Goal: Complete application form: Complete application form

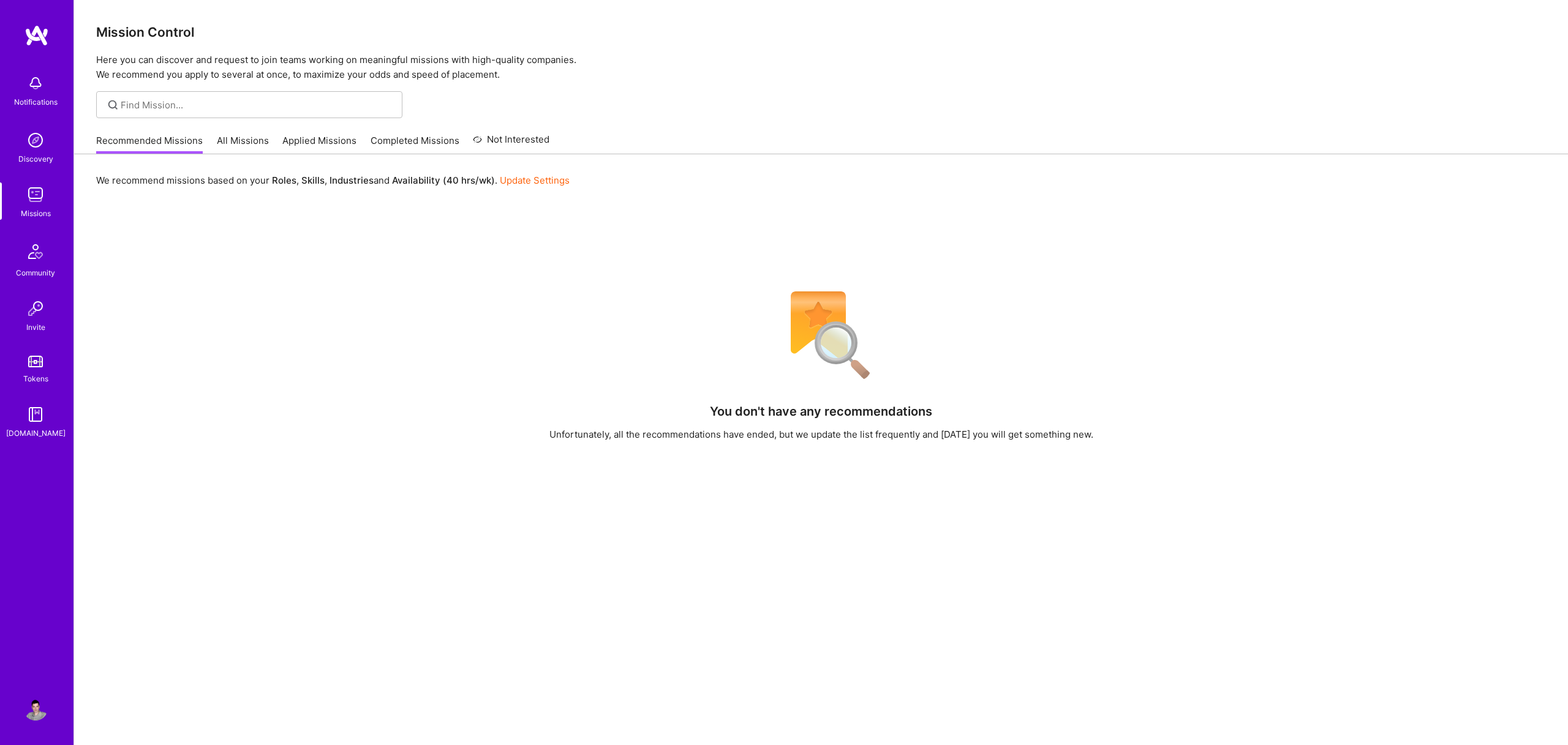
click at [300, 138] on link "Applied Missions" at bounding box center [319, 144] width 74 height 21
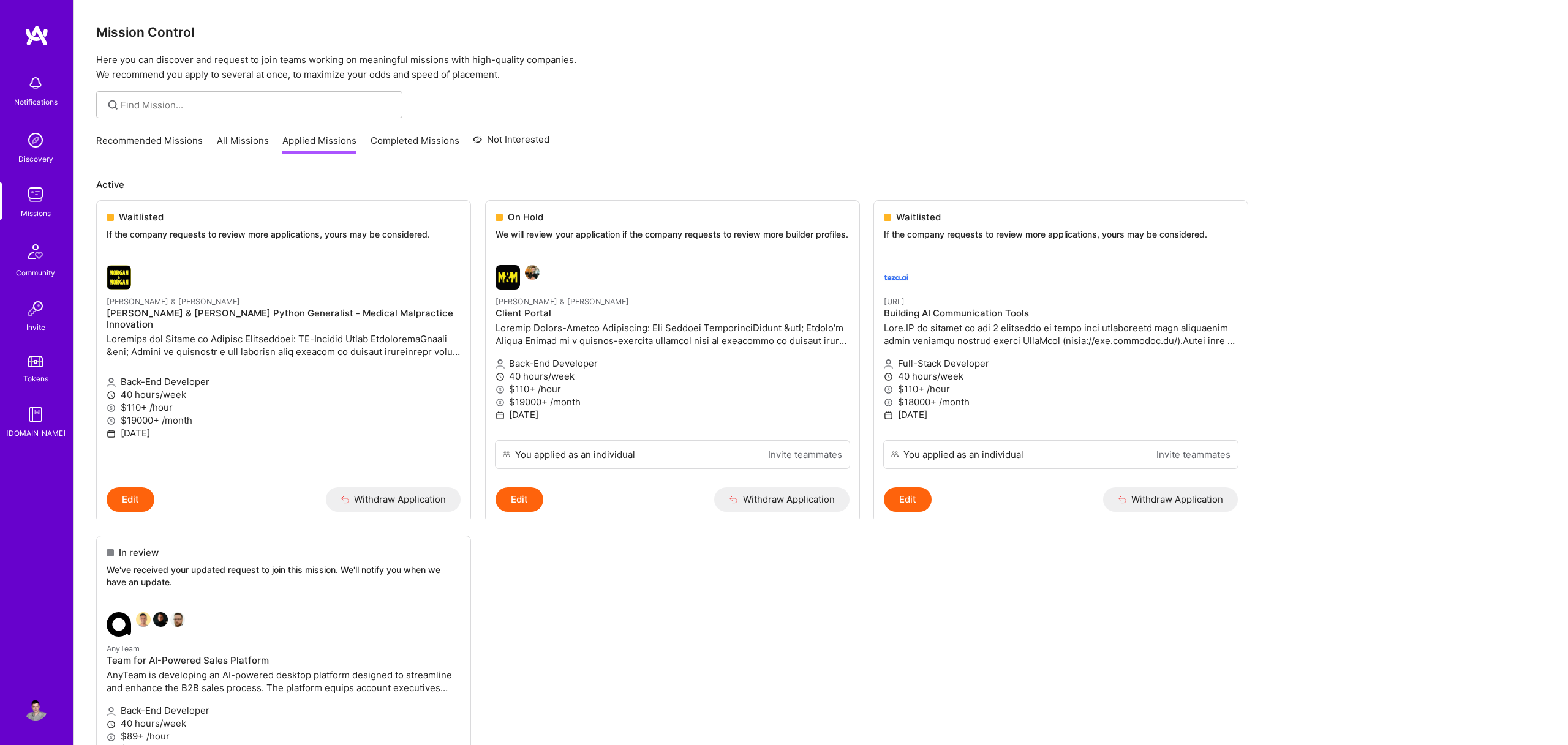
click at [428, 136] on link "Completed Missions" at bounding box center [415, 144] width 89 height 21
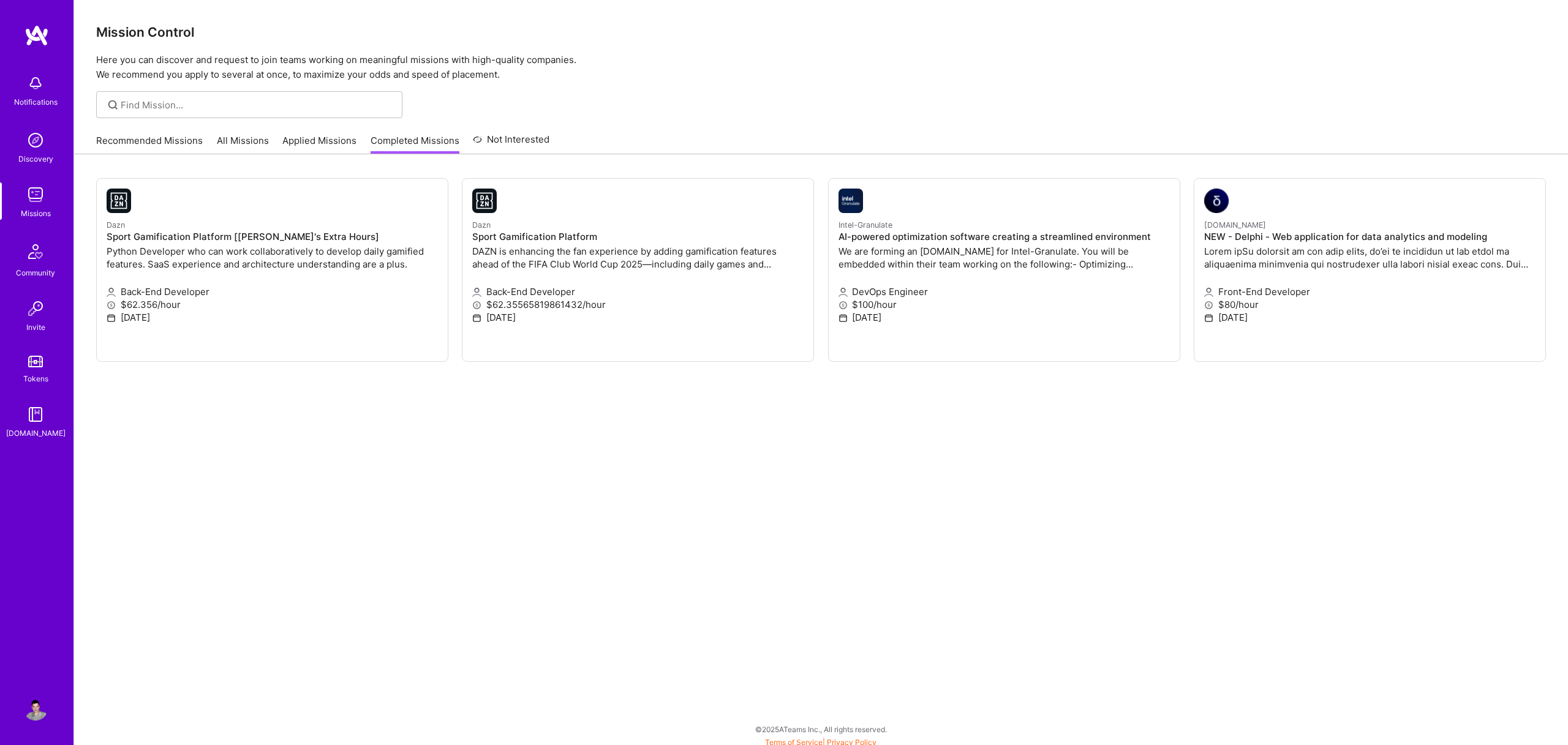
click at [323, 140] on link "Applied Missions" at bounding box center [319, 144] width 74 height 21
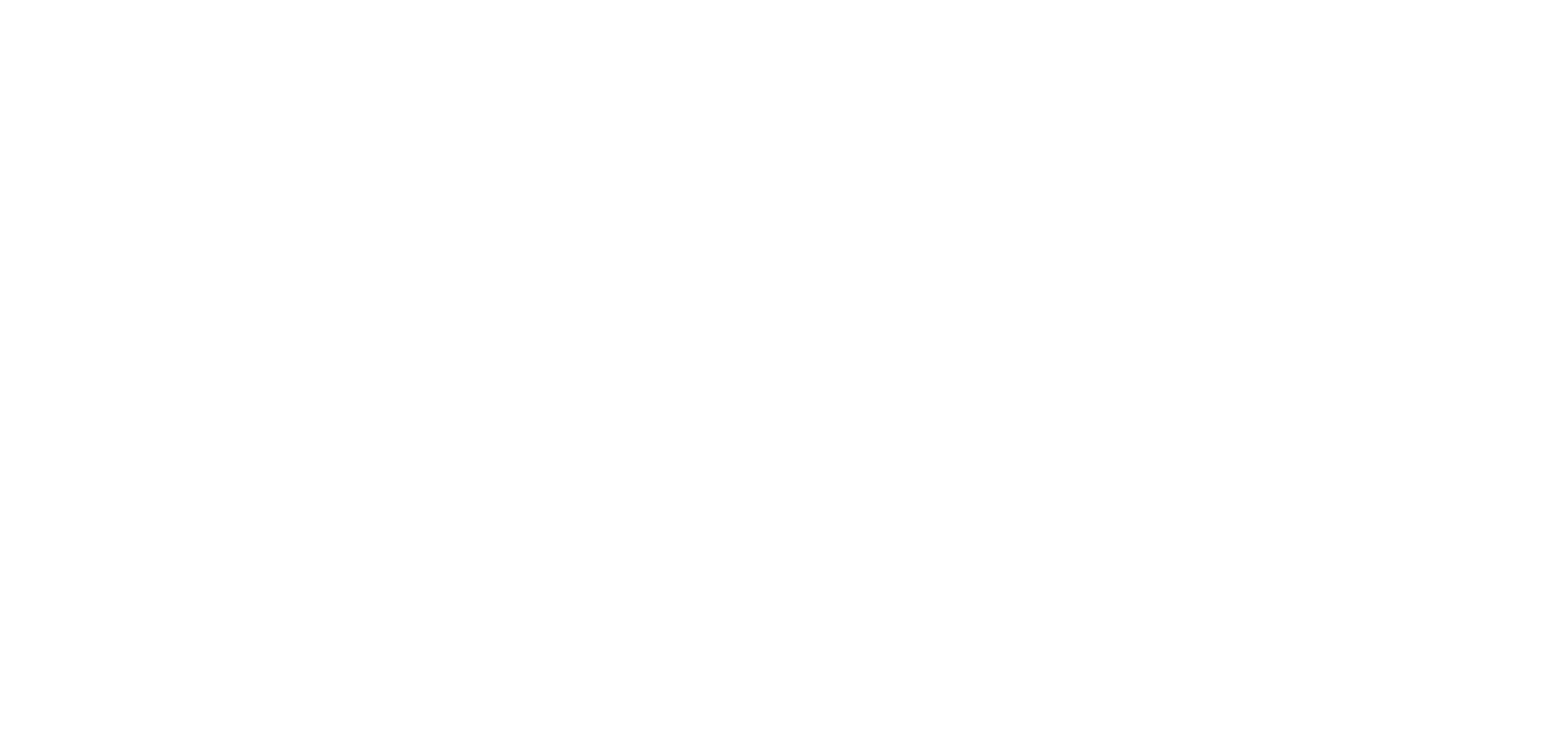
click at [0, 0] on link "Recommended Missions" at bounding box center [0, 0] width 0 height 0
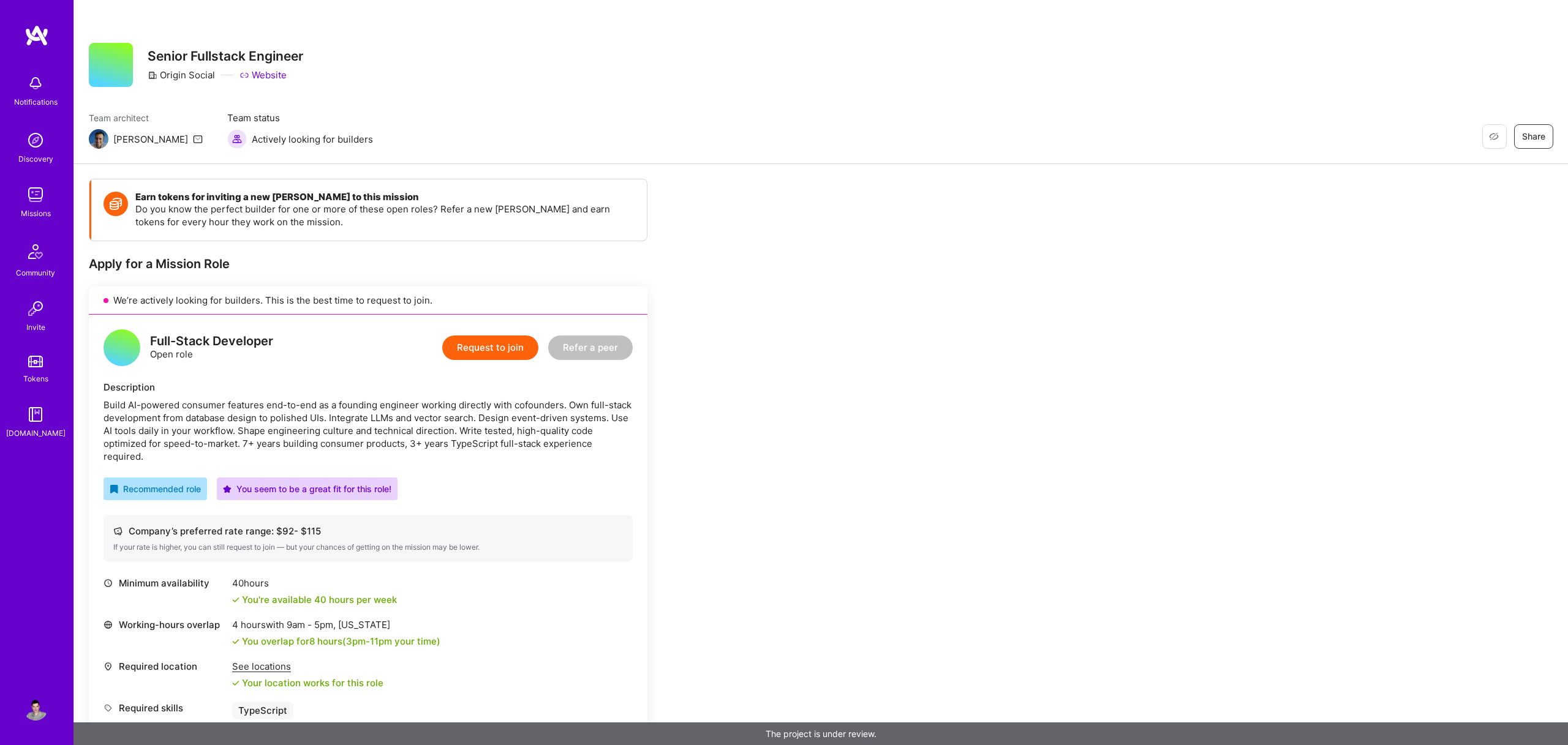
click at [490, 345] on button "Request to join" at bounding box center [490, 348] width 96 height 24
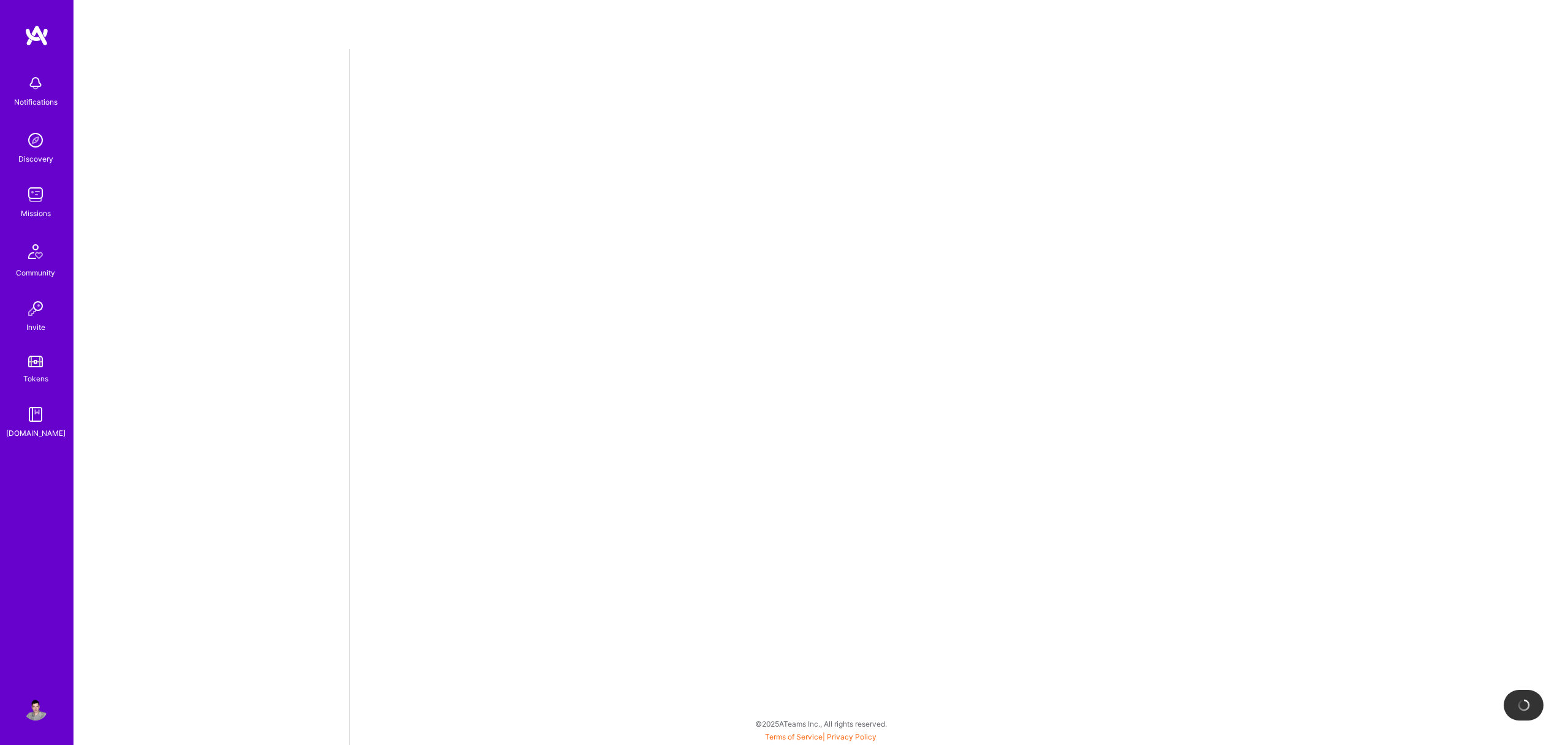
select select "US"
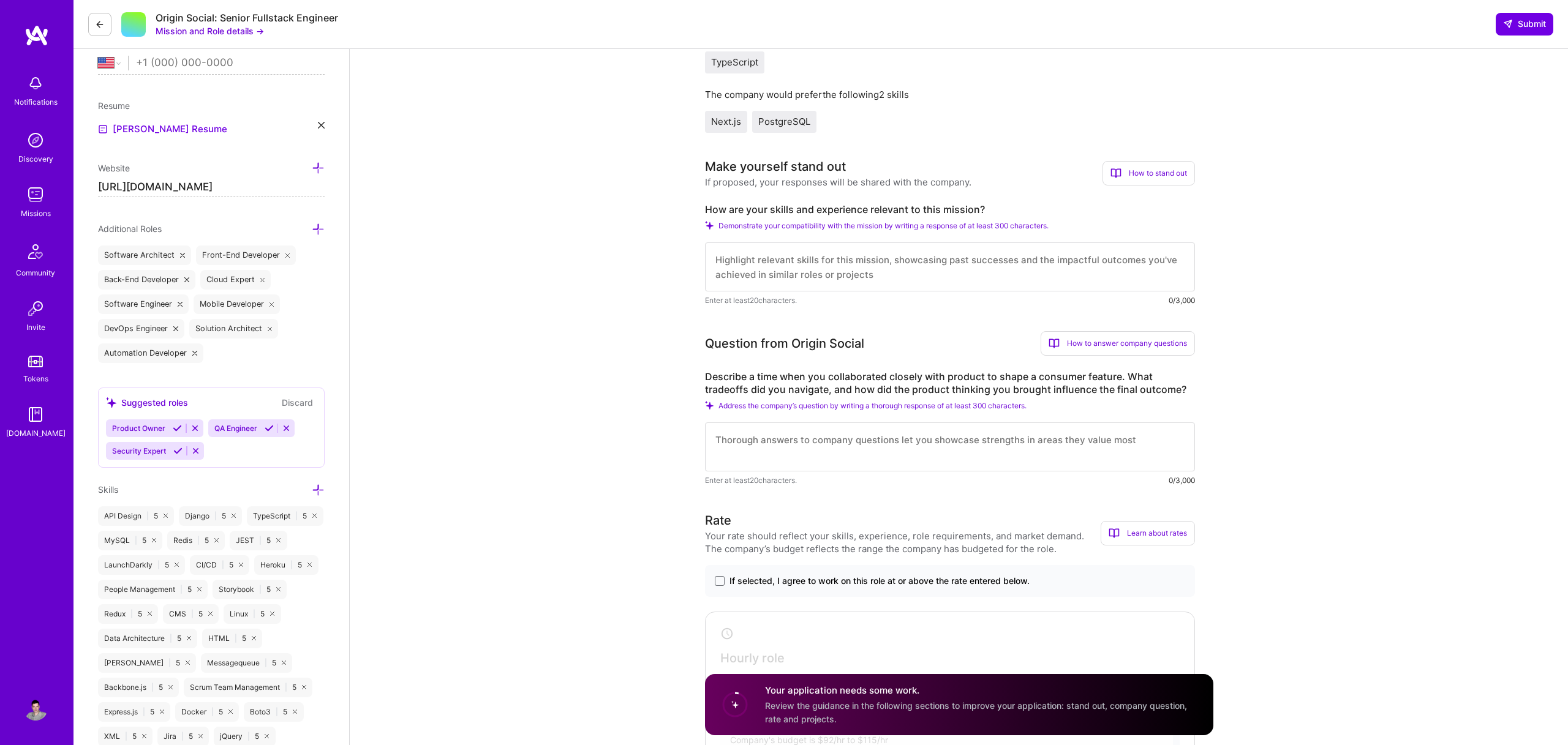
scroll to position [310, 0]
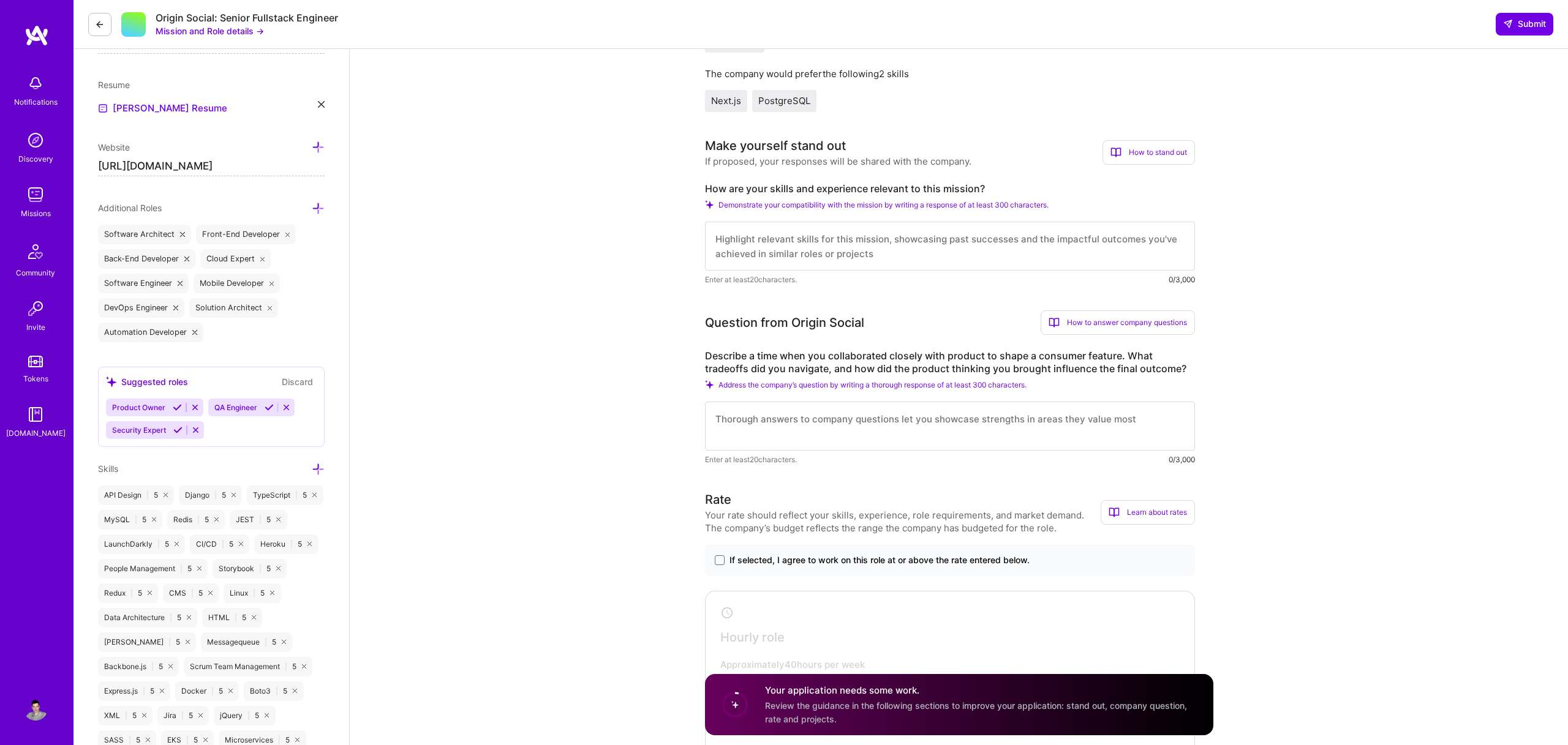
click at [749, 225] on textarea at bounding box center [949, 246] width 490 height 49
paste textarea "Hi, I'm a senior fullstack web developer with more than 20 years of experience …"
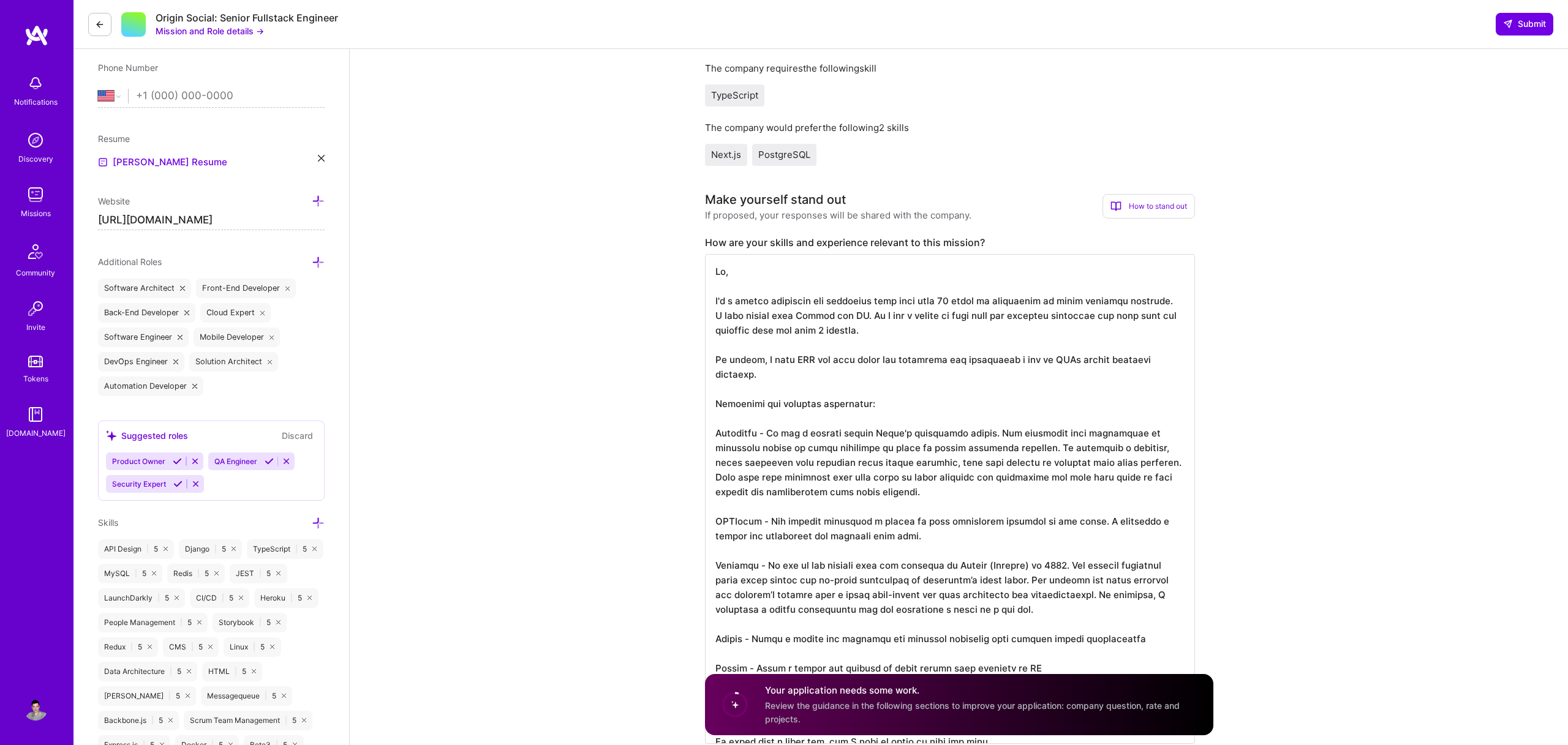
scroll to position [159, 0]
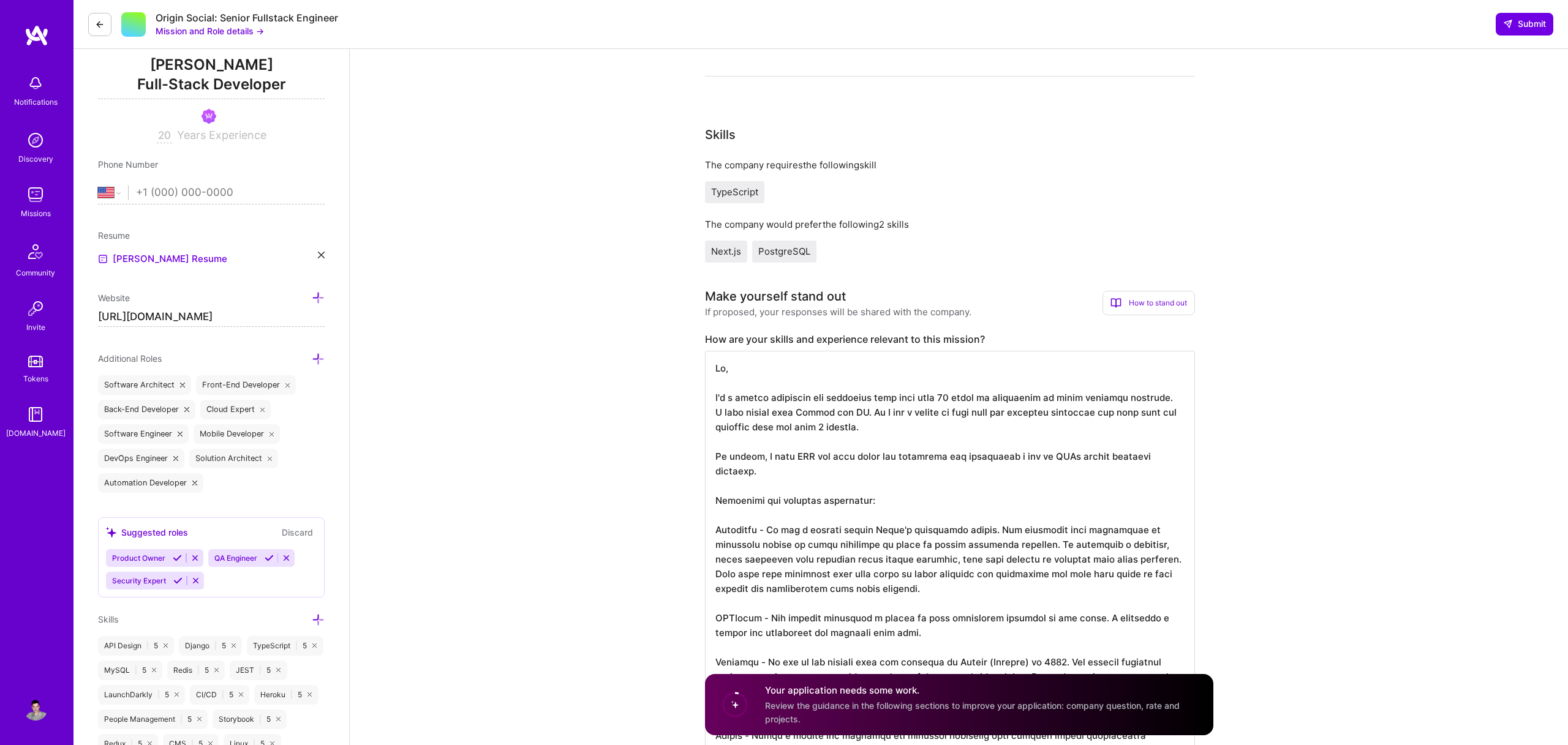
click at [800, 416] on textarea at bounding box center [949, 595] width 490 height 489
click at [791, 458] on textarea at bounding box center [949, 595] width 490 height 489
click at [803, 457] on textarea at bounding box center [949, 595] width 490 height 489
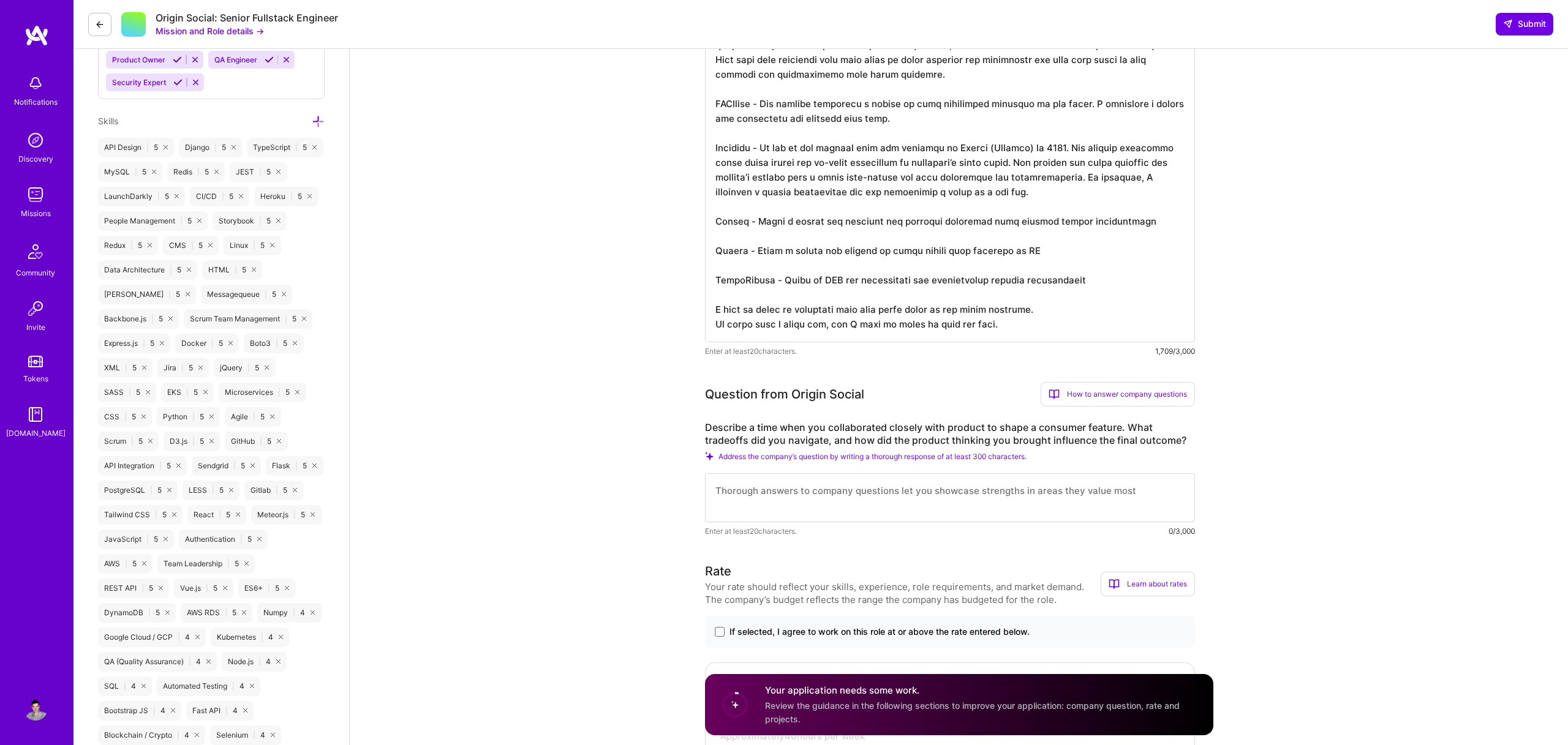
scroll to position [665, 0]
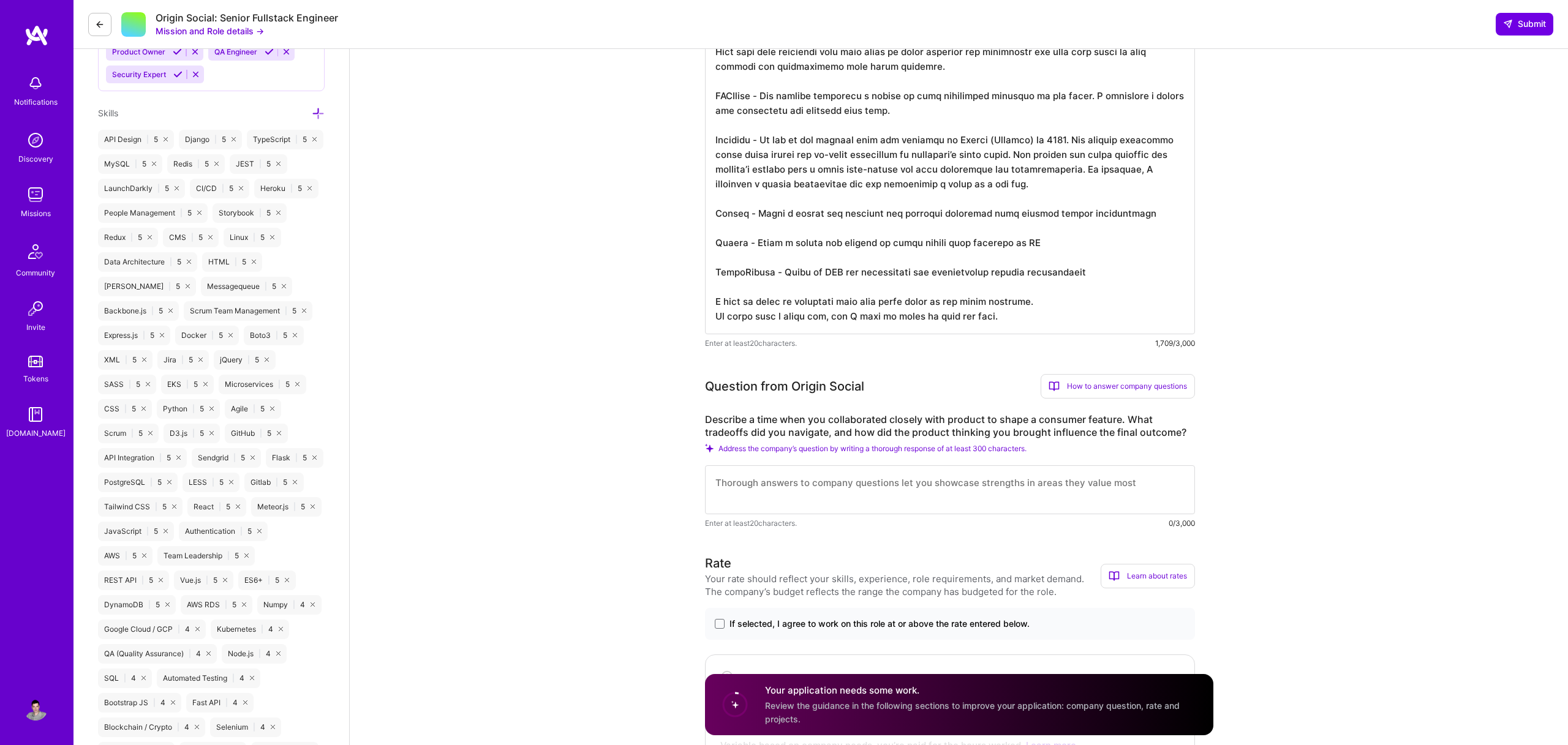
type textarea "Hi, I'm a senior fullstack web developer with more than 20 years of experience …"
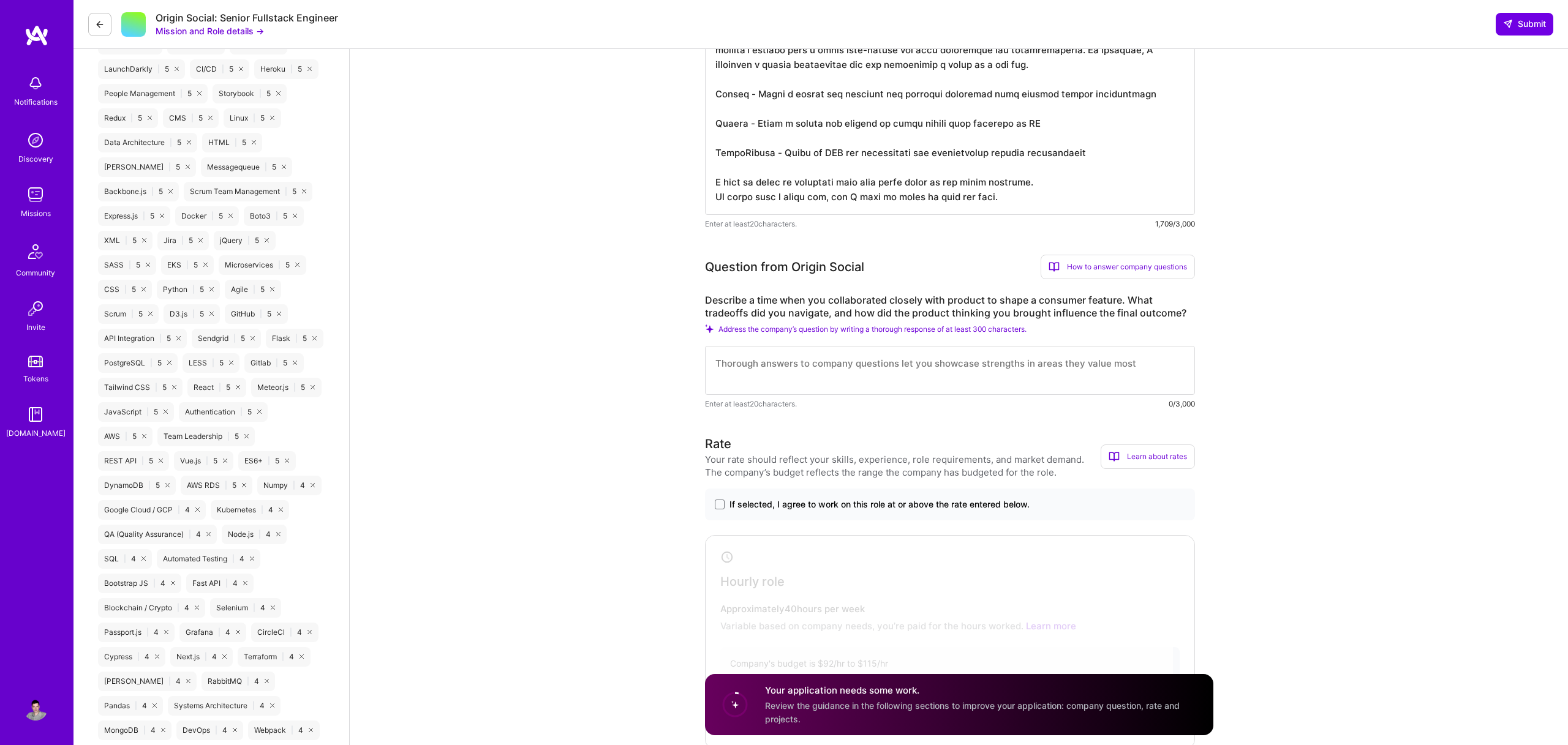
scroll to position [821, 0]
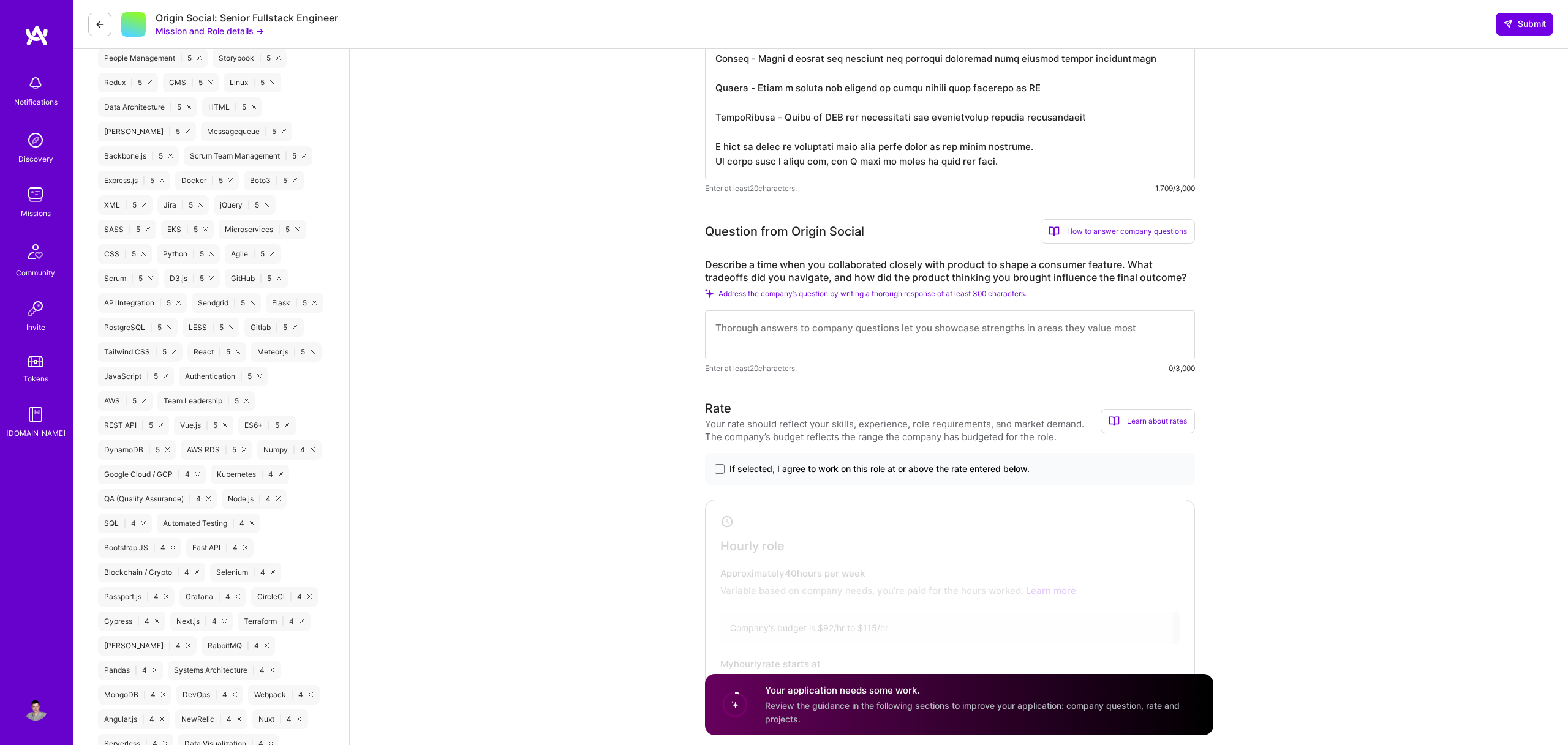
click at [741, 333] on textarea at bounding box center [949, 335] width 490 height 49
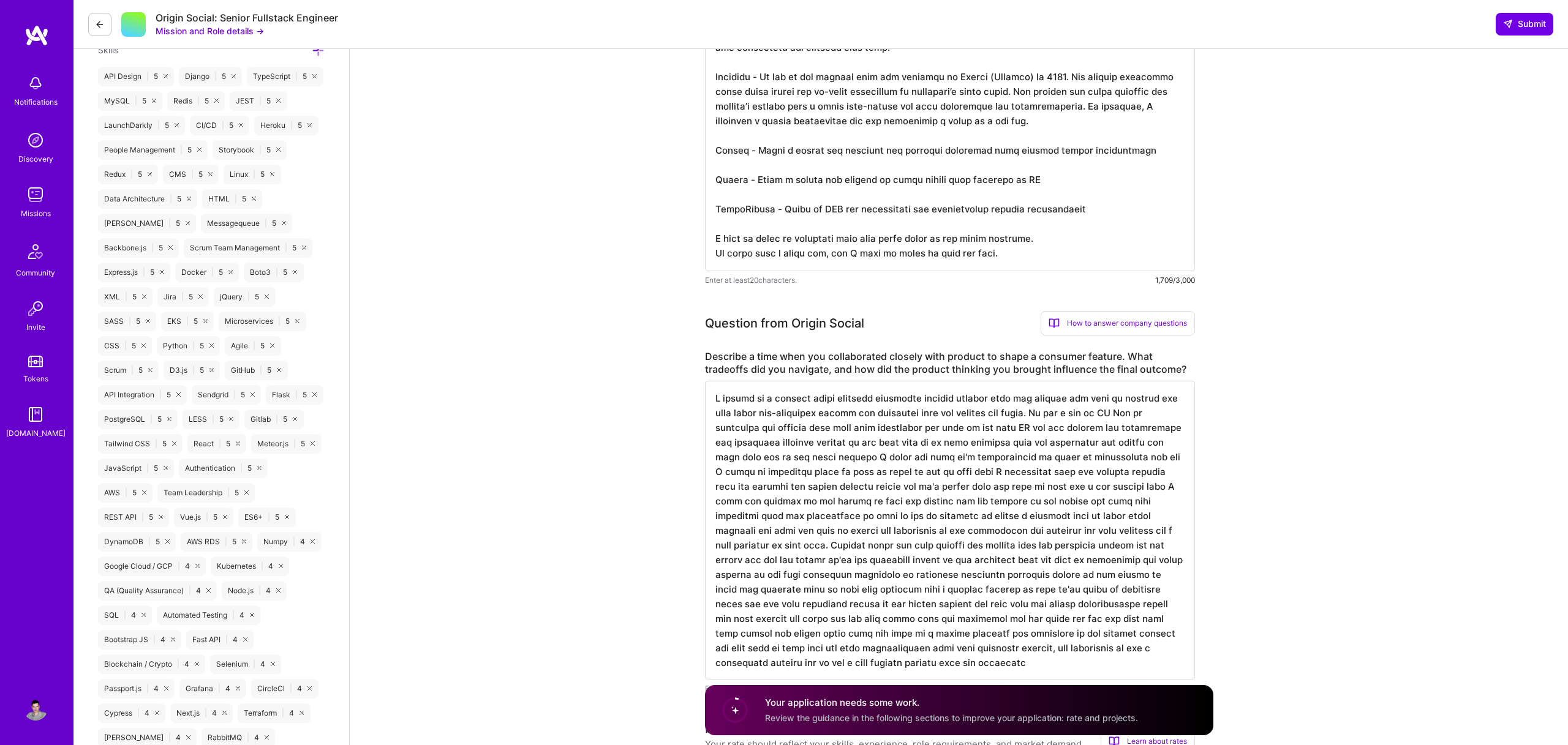
scroll to position [973, 0]
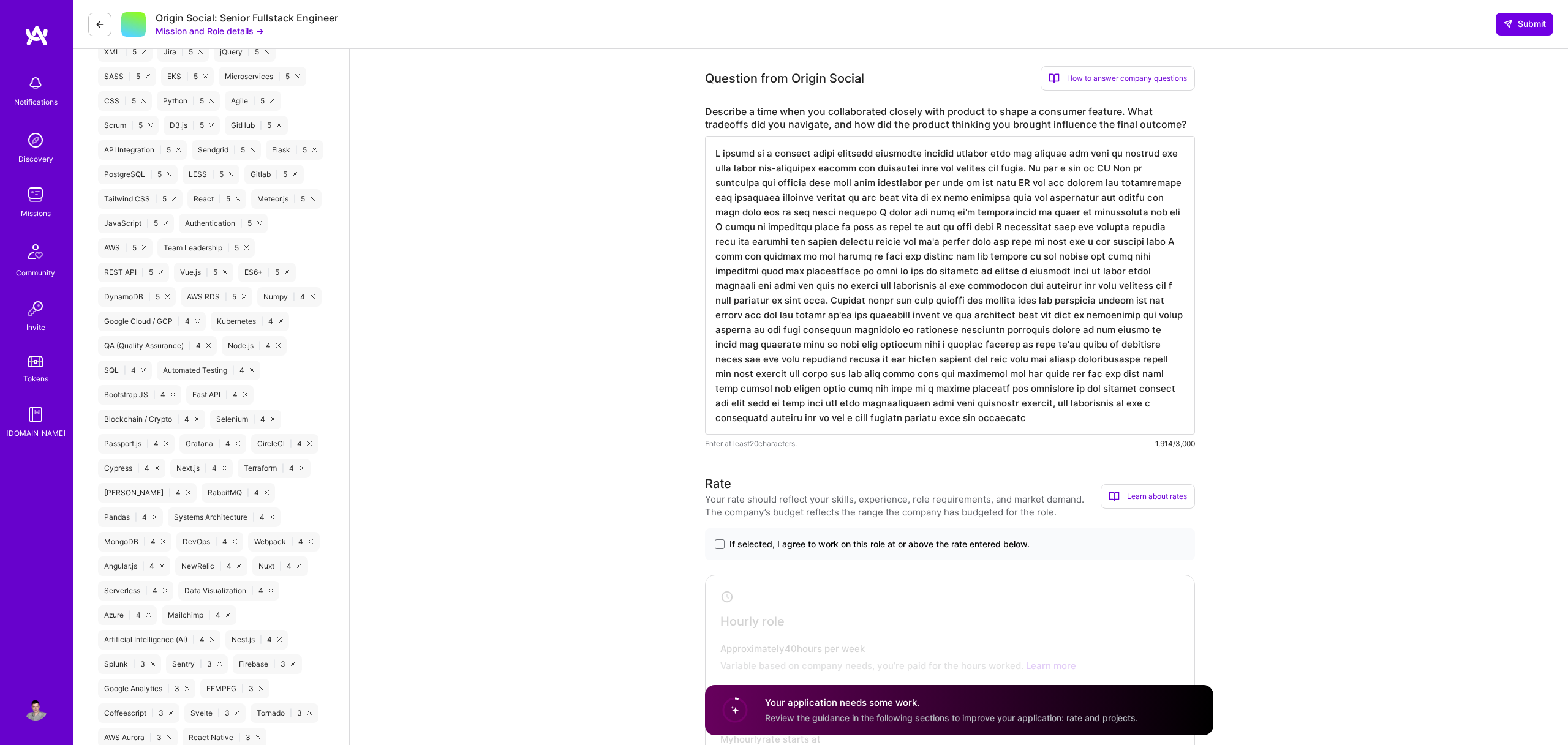
click at [790, 153] on textarea at bounding box center [949, 285] width 490 height 299
click at [938, 155] on textarea at bounding box center [949, 285] width 490 height 299
click at [892, 169] on textarea at bounding box center [949, 285] width 490 height 299
click at [847, 186] on textarea at bounding box center [949, 285] width 490 height 299
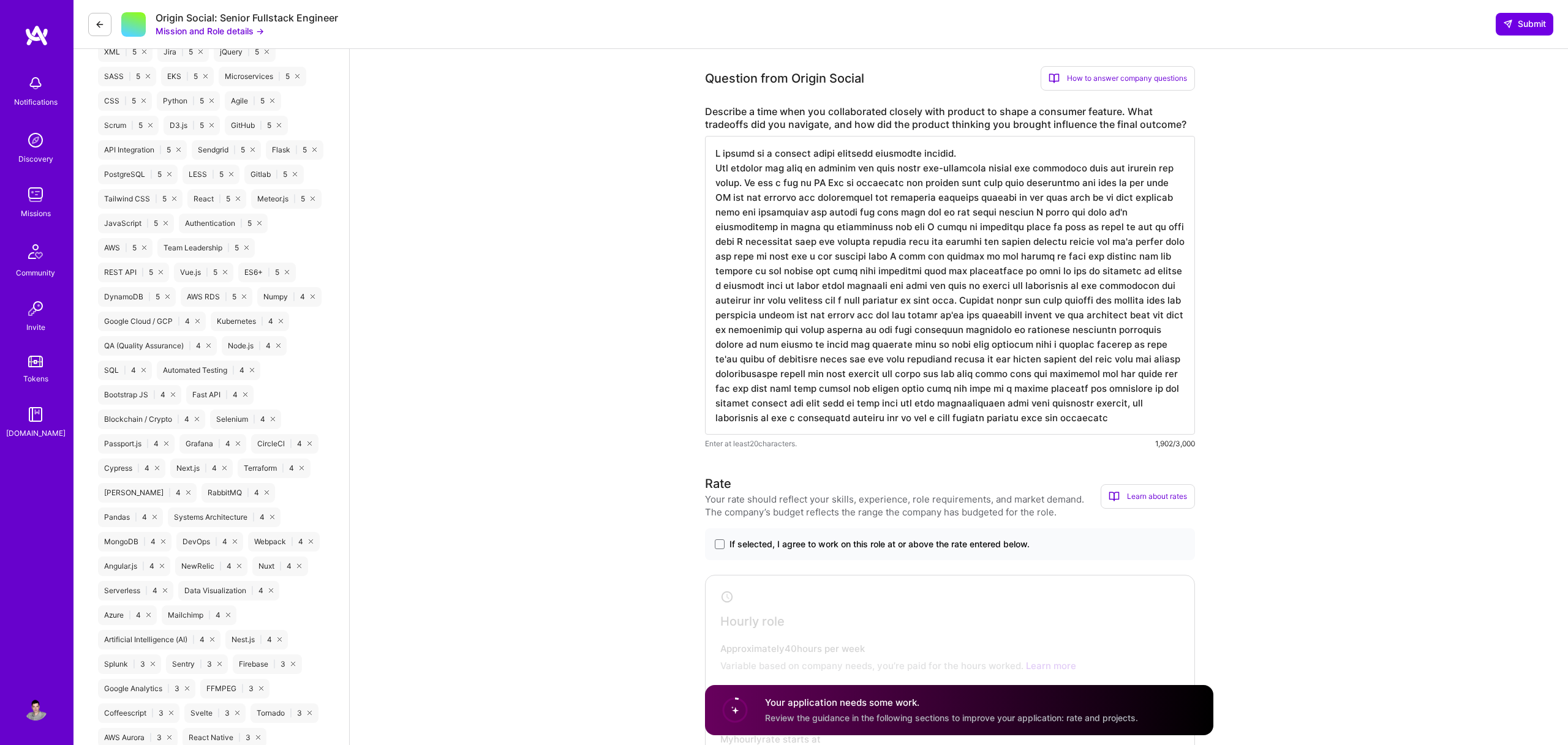
click at [847, 186] on textarea at bounding box center [949, 285] width 490 height 299
click at [1004, 169] on textarea at bounding box center [949, 285] width 490 height 299
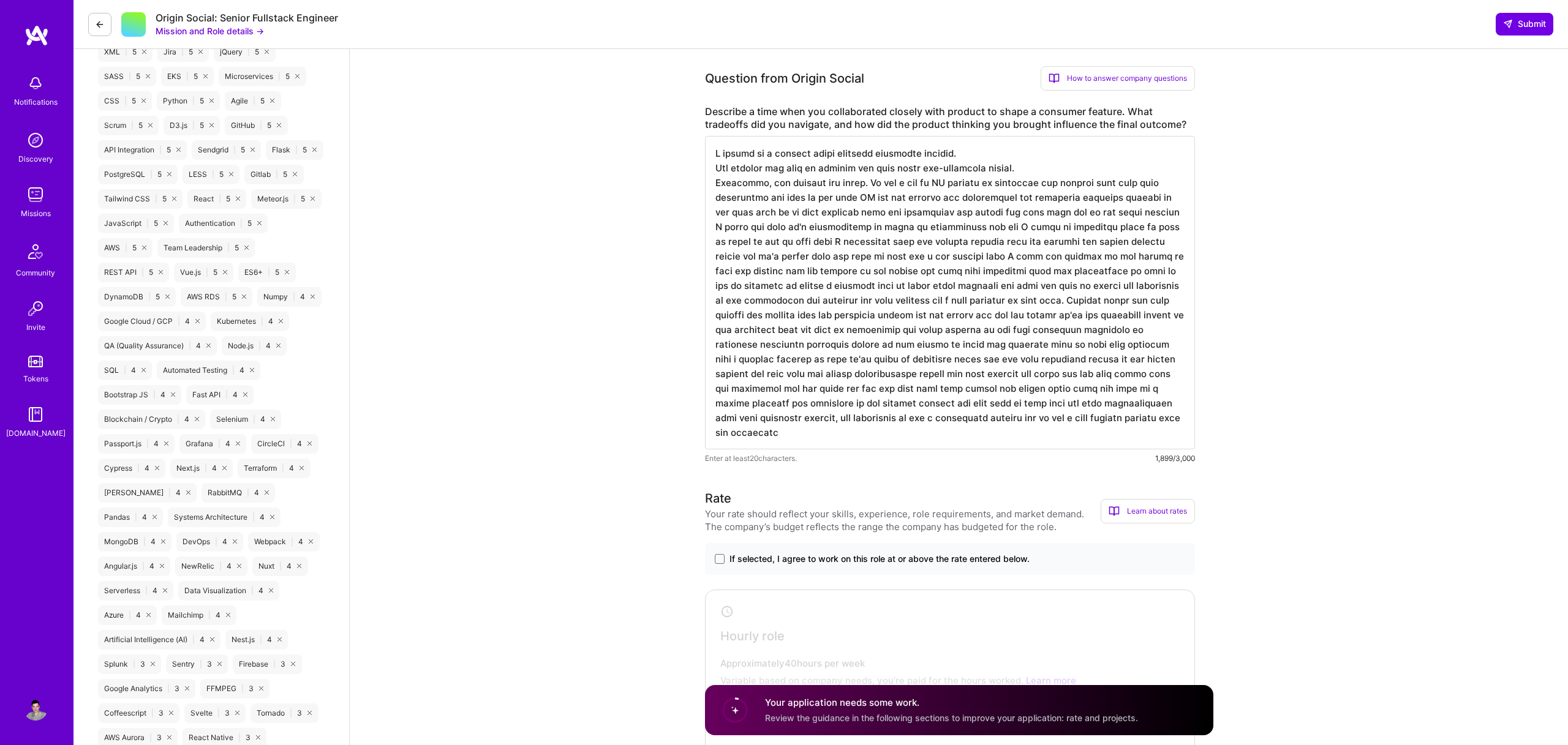
click at [888, 182] on textarea at bounding box center [949, 292] width 490 height 314
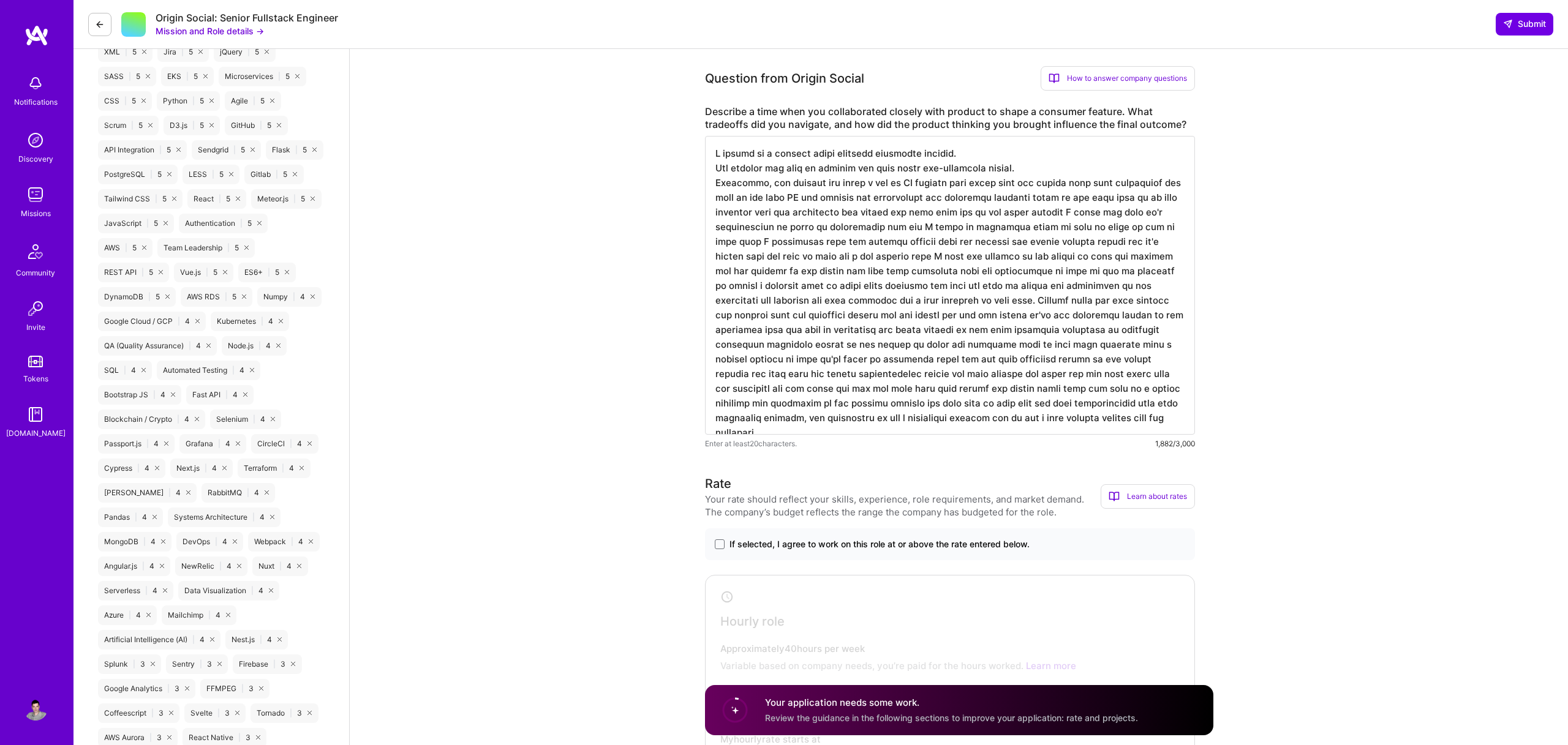
type textarea "I worked on a product which compared different patents. The product was used by…"
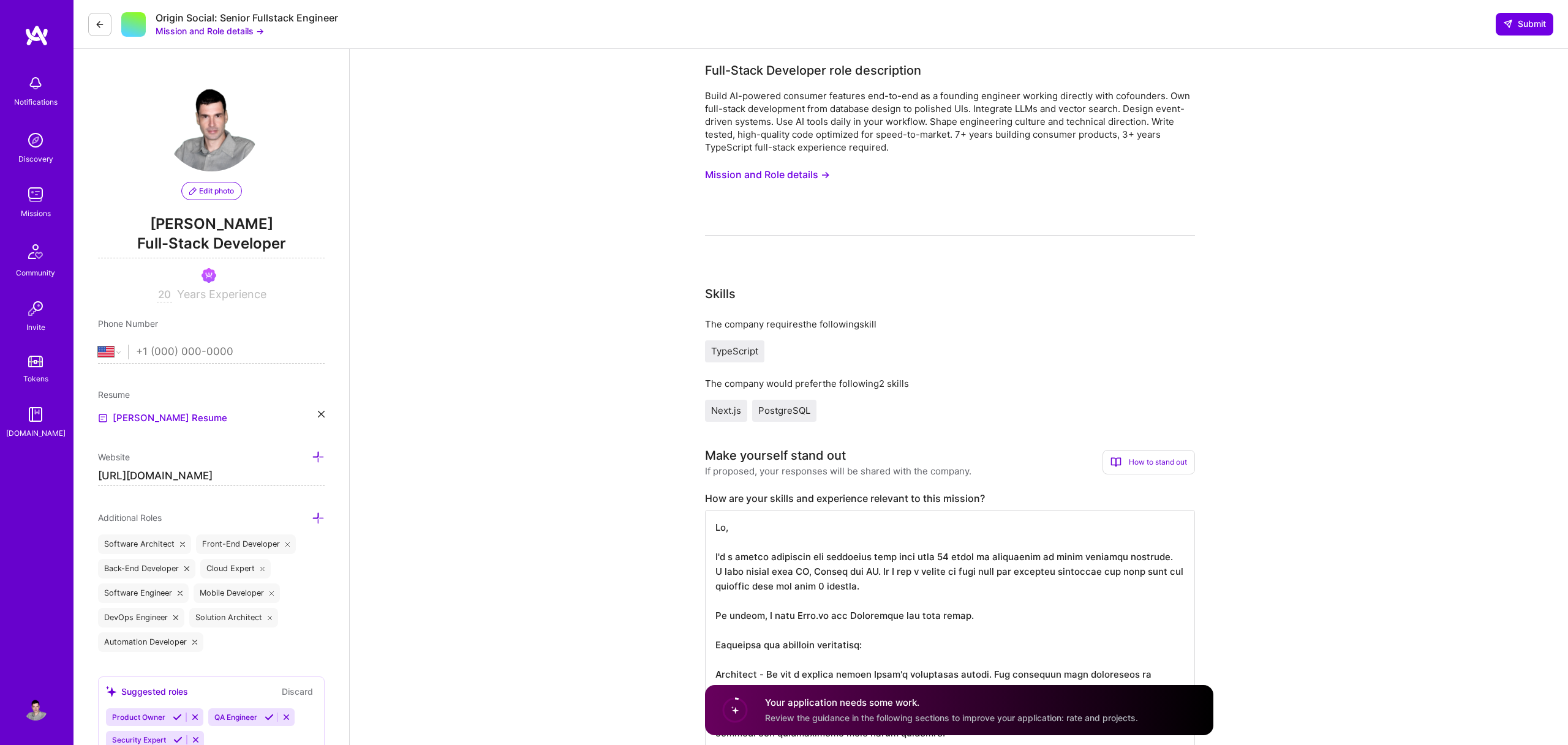
select select "US"
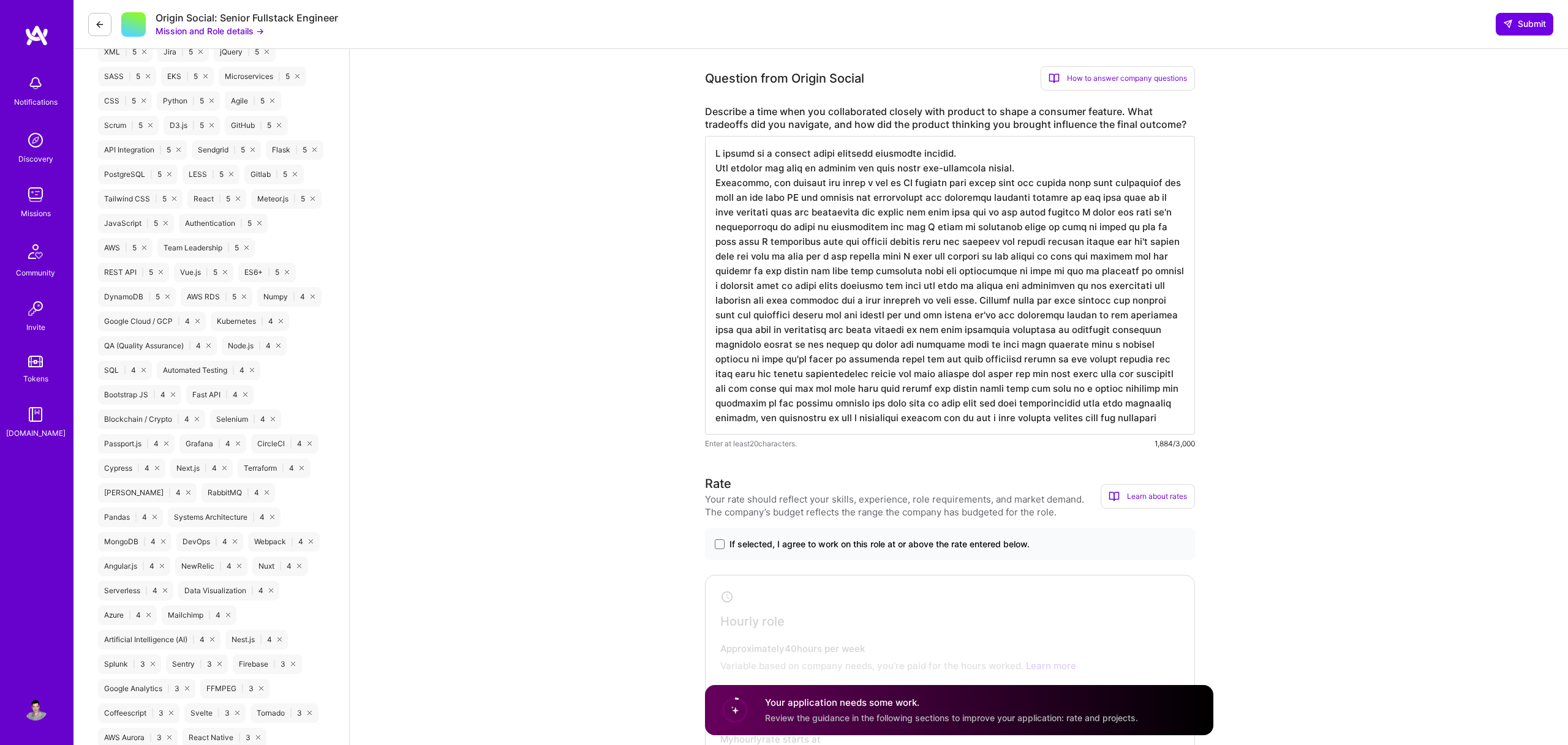
scroll to position [1, 0]
click at [892, 203] on textarea at bounding box center [949, 285] width 490 height 299
click at [1005, 216] on textarea at bounding box center [949, 285] width 490 height 299
click at [819, 269] on textarea at bounding box center [949, 285] width 490 height 299
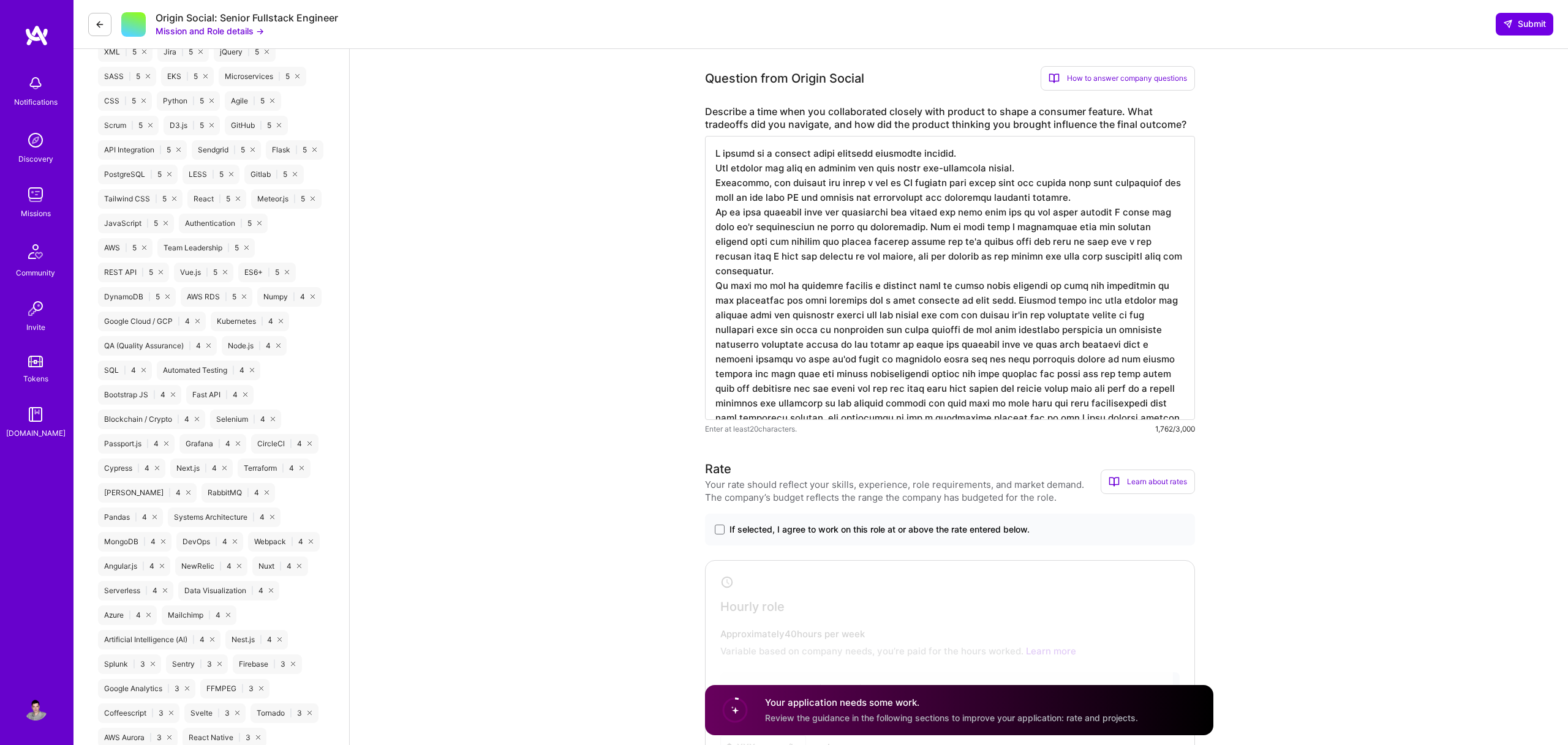
click at [990, 289] on textarea at bounding box center [949, 278] width 490 height 285
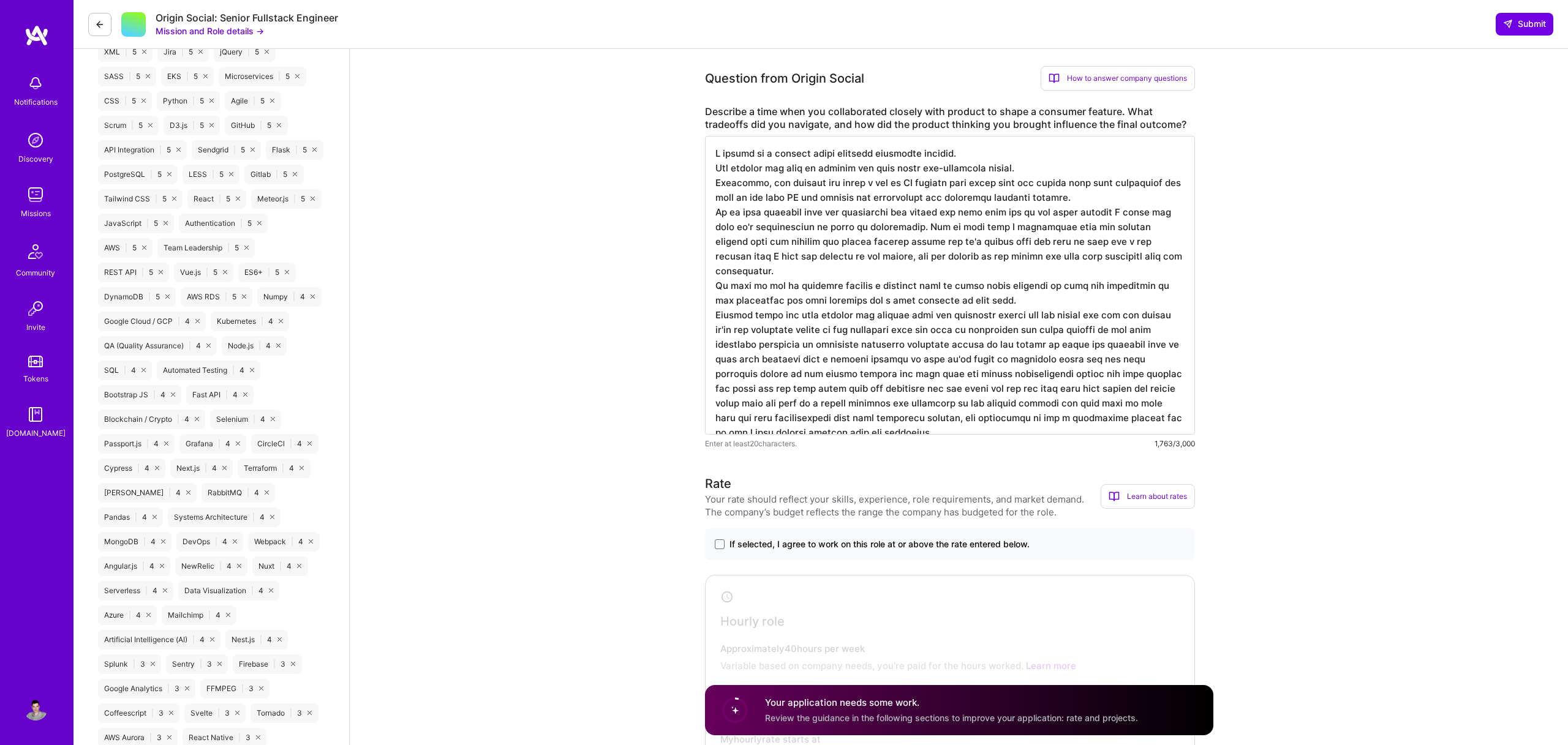
click at [727, 318] on textarea at bounding box center [949, 285] width 490 height 299
click at [1087, 302] on textarea at bounding box center [949, 285] width 490 height 299
click at [1132, 304] on textarea at bounding box center [949, 285] width 490 height 299
click at [862, 316] on textarea at bounding box center [949, 285] width 490 height 299
click at [1109, 318] on textarea at bounding box center [949, 285] width 490 height 299
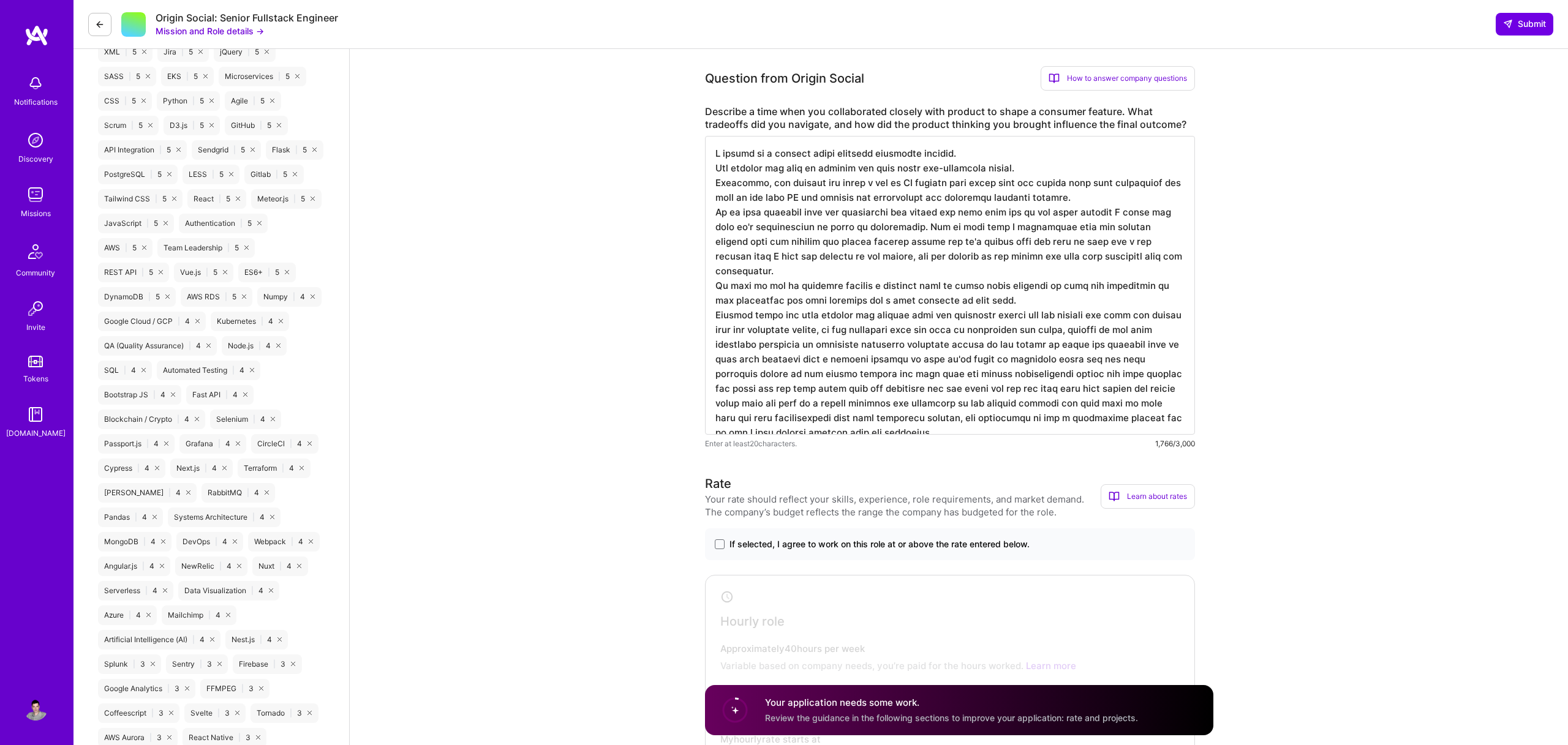
click at [904, 331] on textarea at bounding box center [949, 285] width 490 height 299
click at [1017, 333] on textarea at bounding box center [949, 285] width 490 height 299
click at [1108, 360] on textarea at bounding box center [949, 285] width 490 height 299
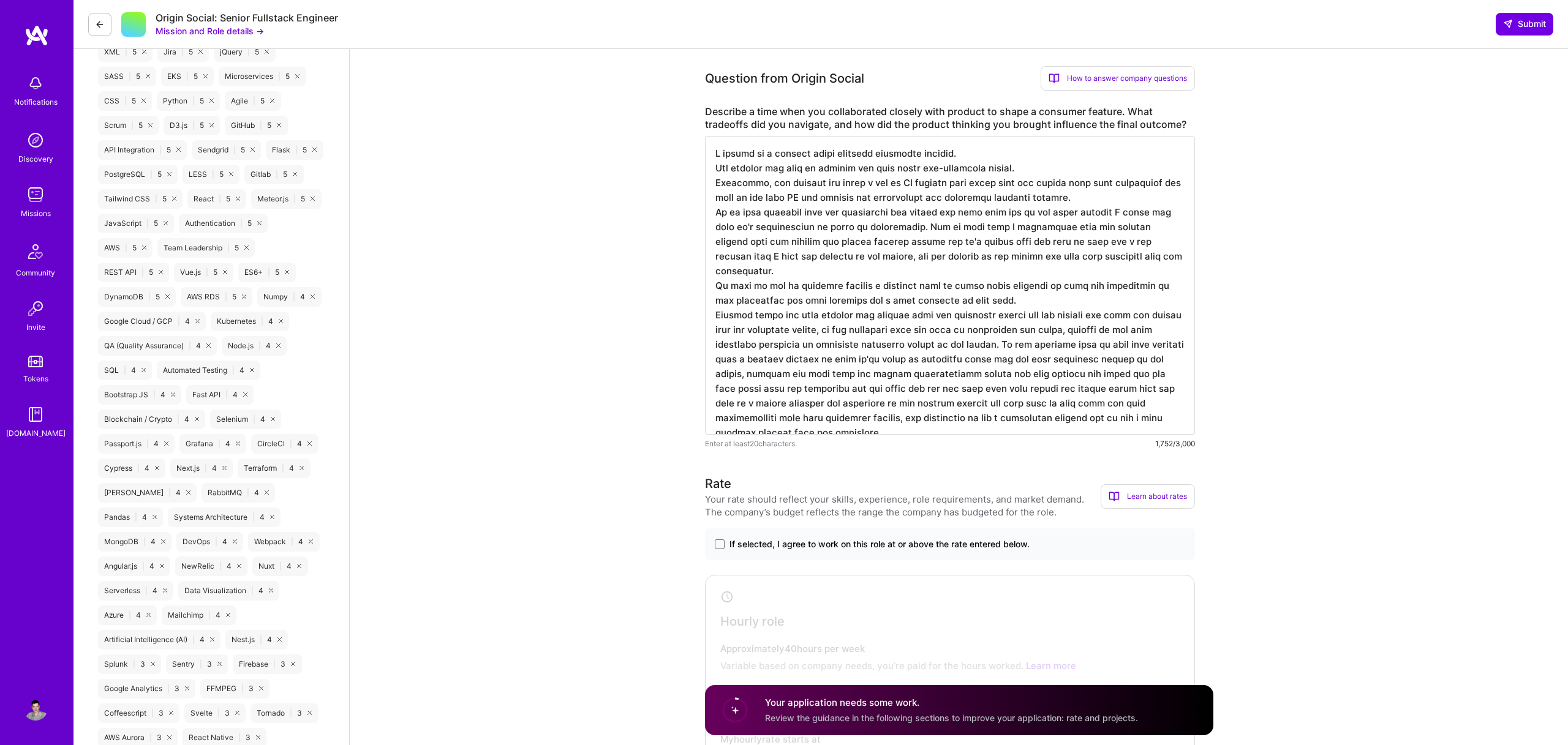
click at [880, 378] on textarea at bounding box center [949, 285] width 490 height 299
click at [1064, 391] on textarea at bounding box center [949, 285] width 490 height 299
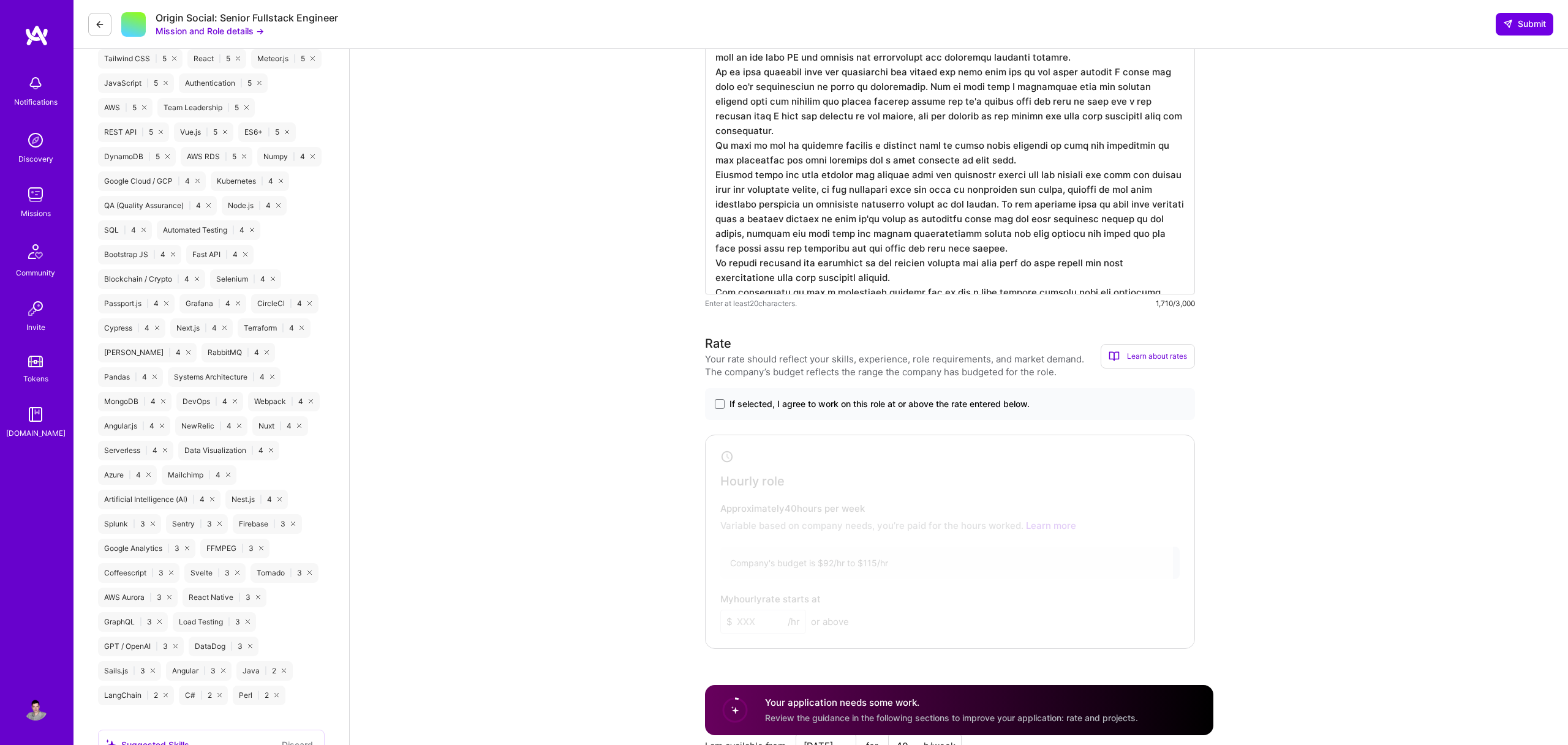
scroll to position [1157, 0]
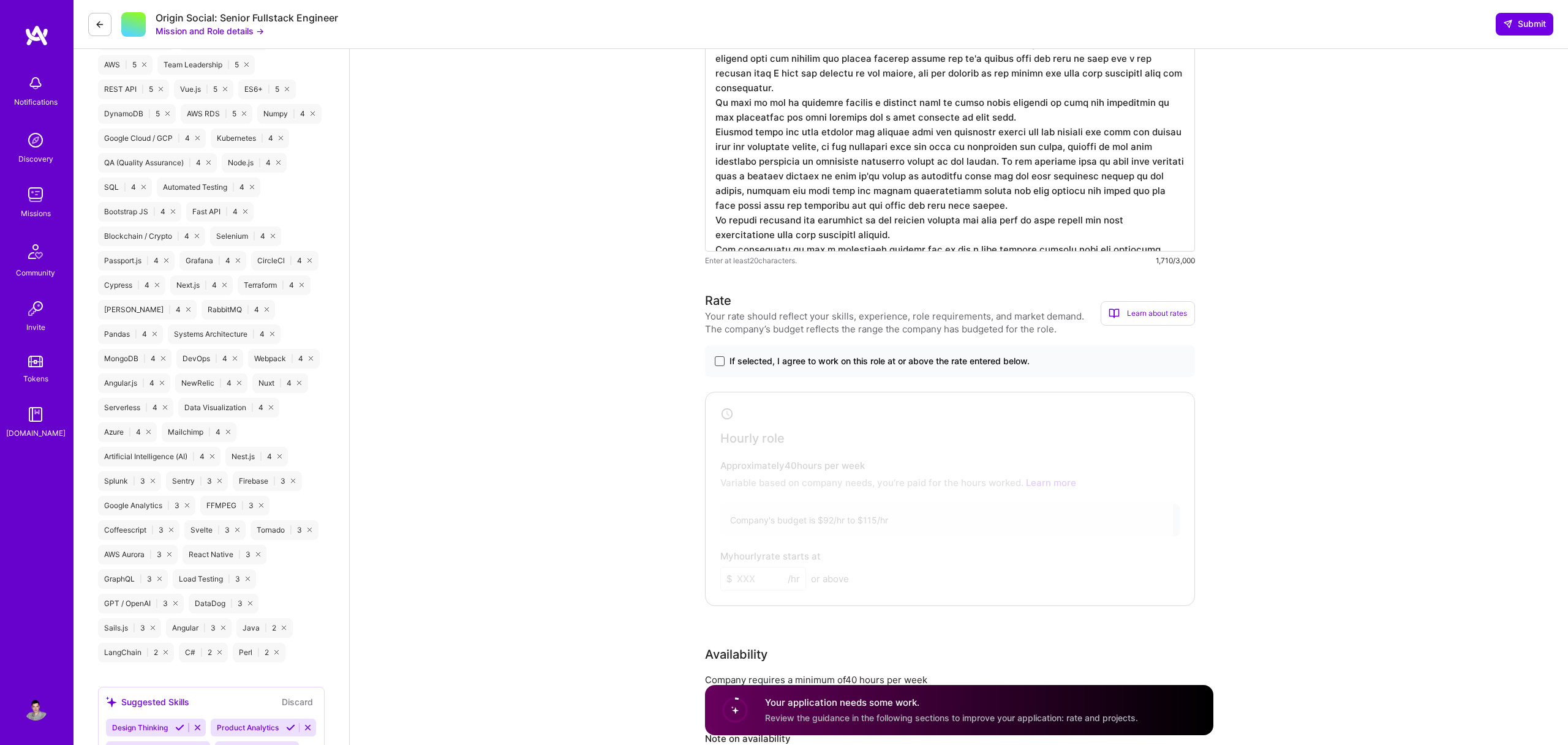
type textarea "I worked on a product which compared different patents. The product was used by…"
click at [715, 362] on span at bounding box center [720, 361] width 9 height 9
click at [0, 0] on input "If selected, I agree to work on this role at or above the rate entered below." at bounding box center [0, 0] width 0 height 0
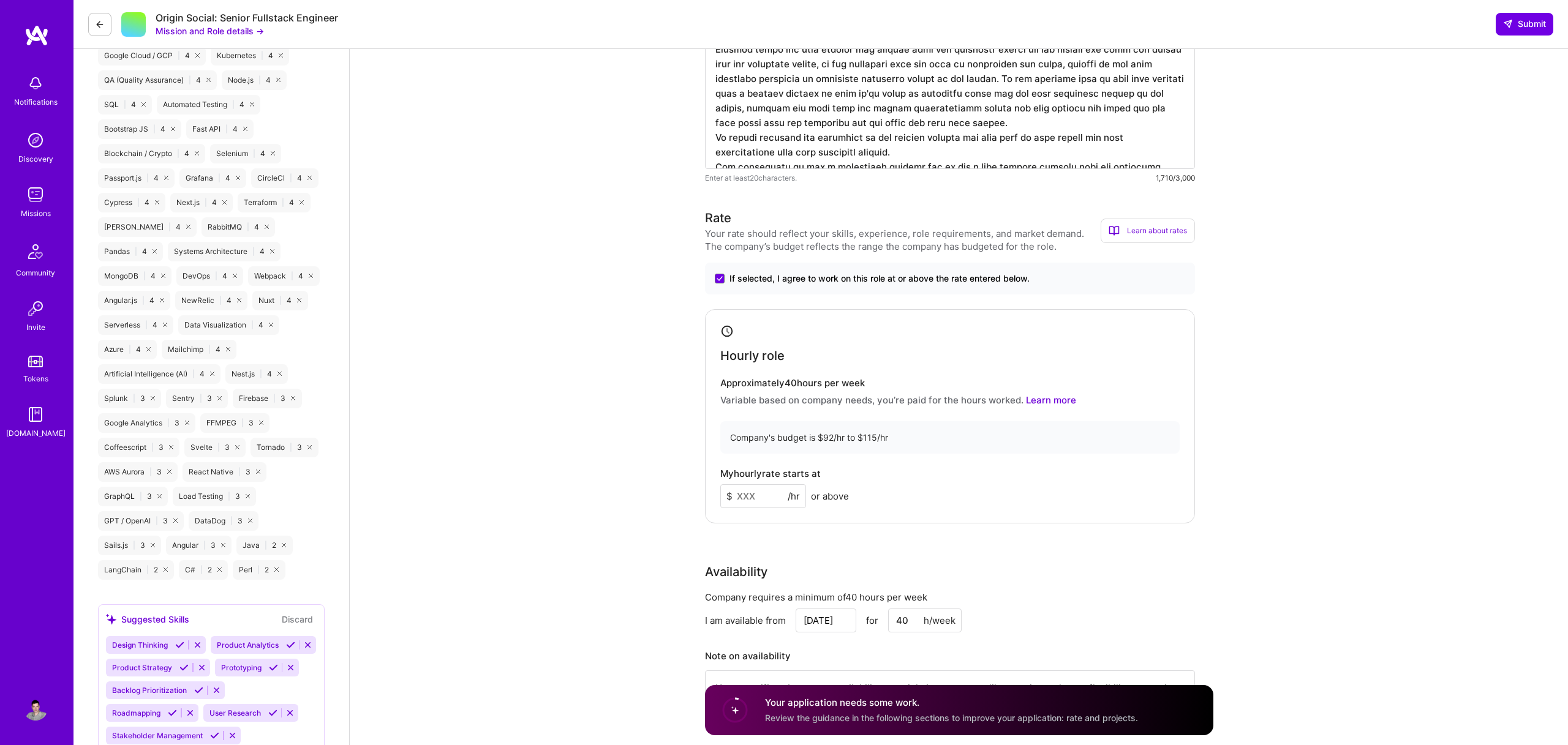
scroll to position [1279, 0]
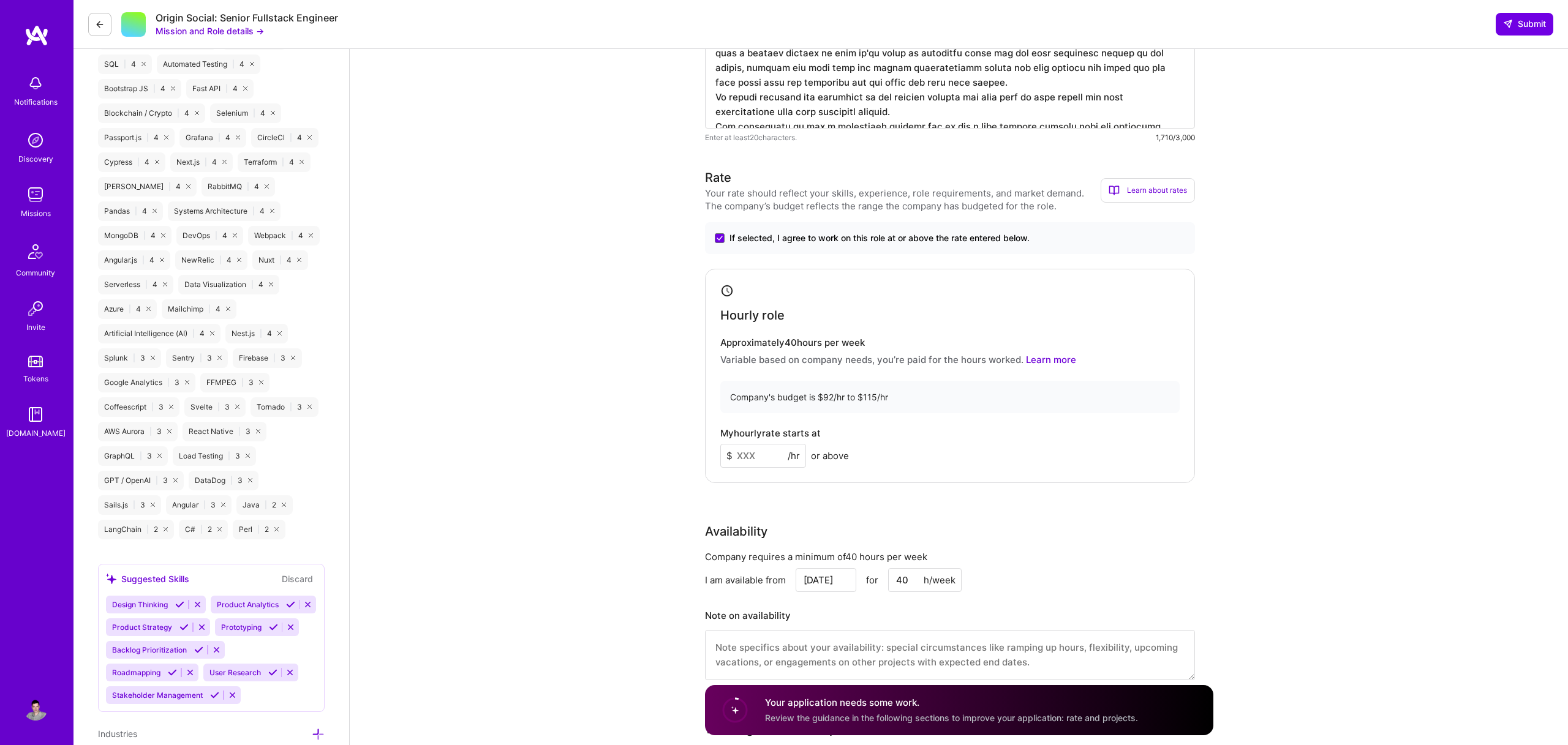
click at [741, 459] on input at bounding box center [763, 456] width 86 height 24
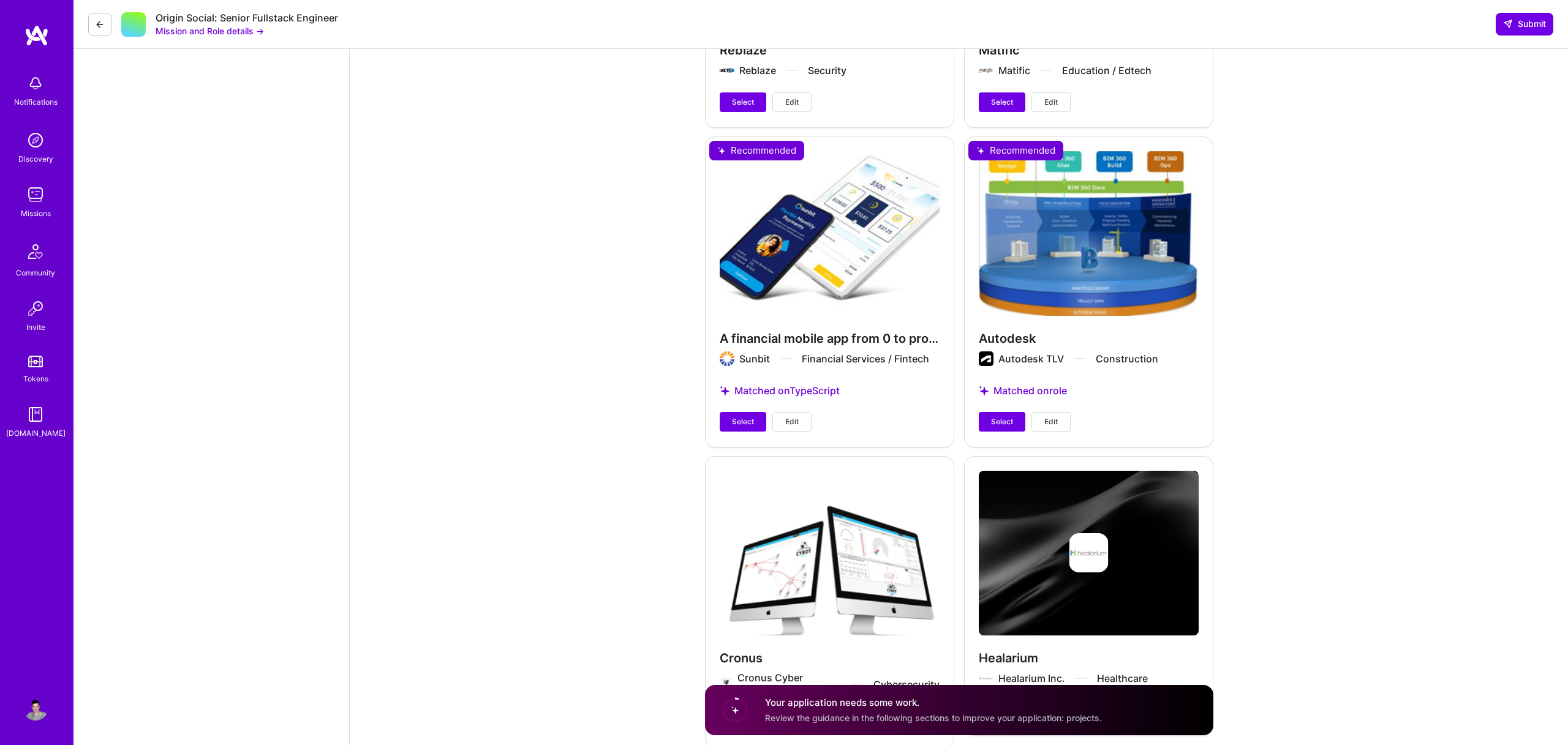
scroll to position [3345, 0]
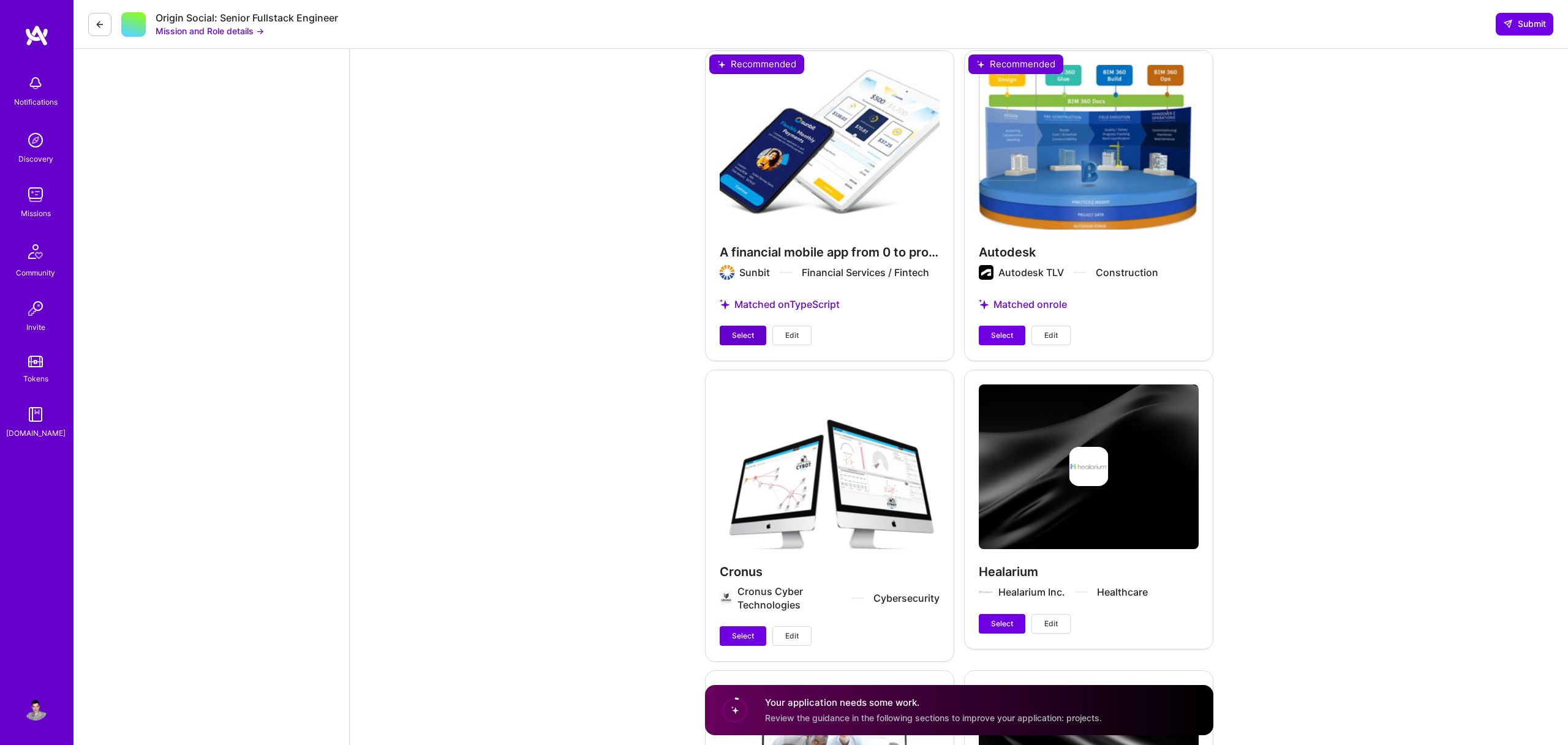
type input "110"
click at [740, 330] on span "Select" at bounding box center [743, 336] width 22 height 11
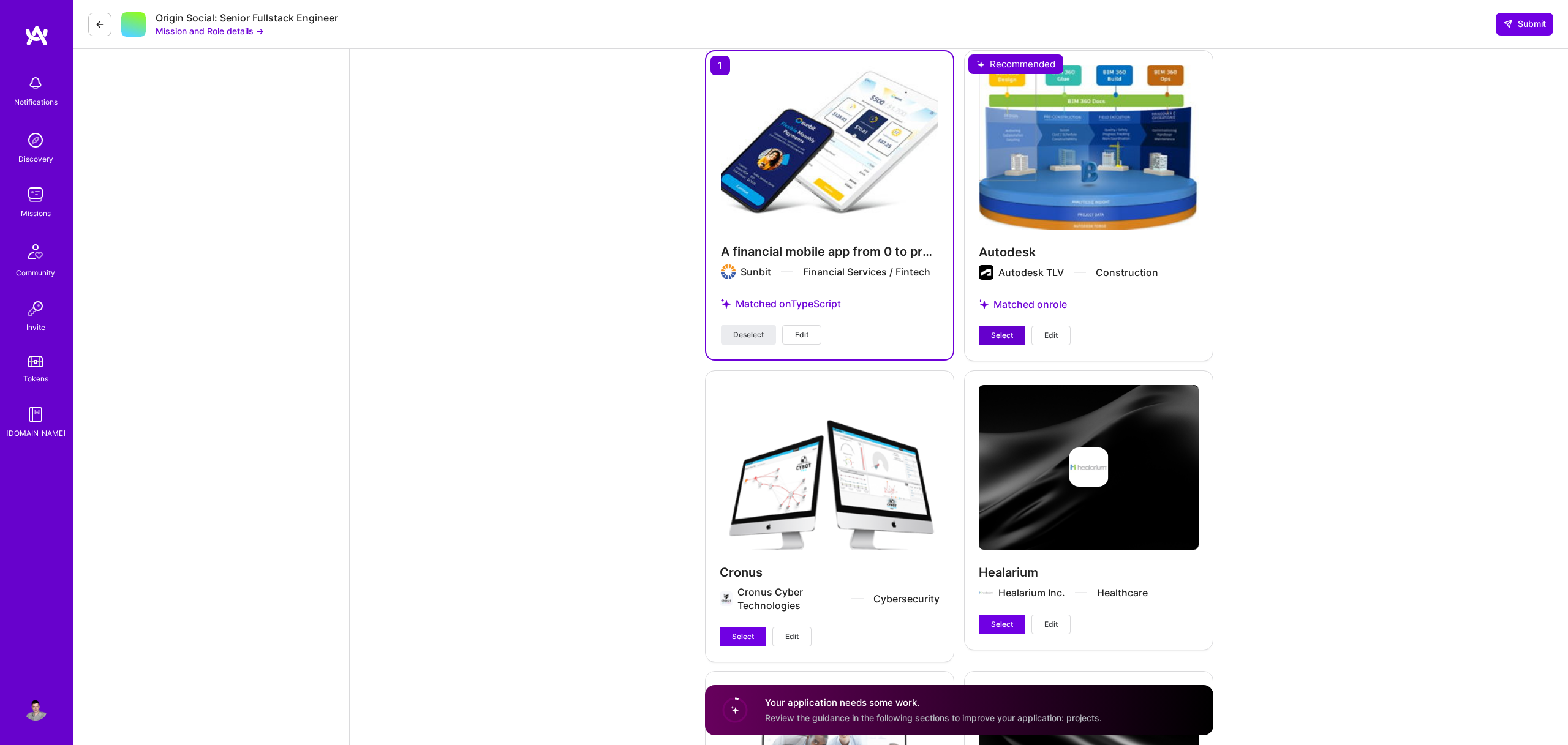
click at [995, 330] on span "Select" at bounding box center [1003, 336] width 22 height 11
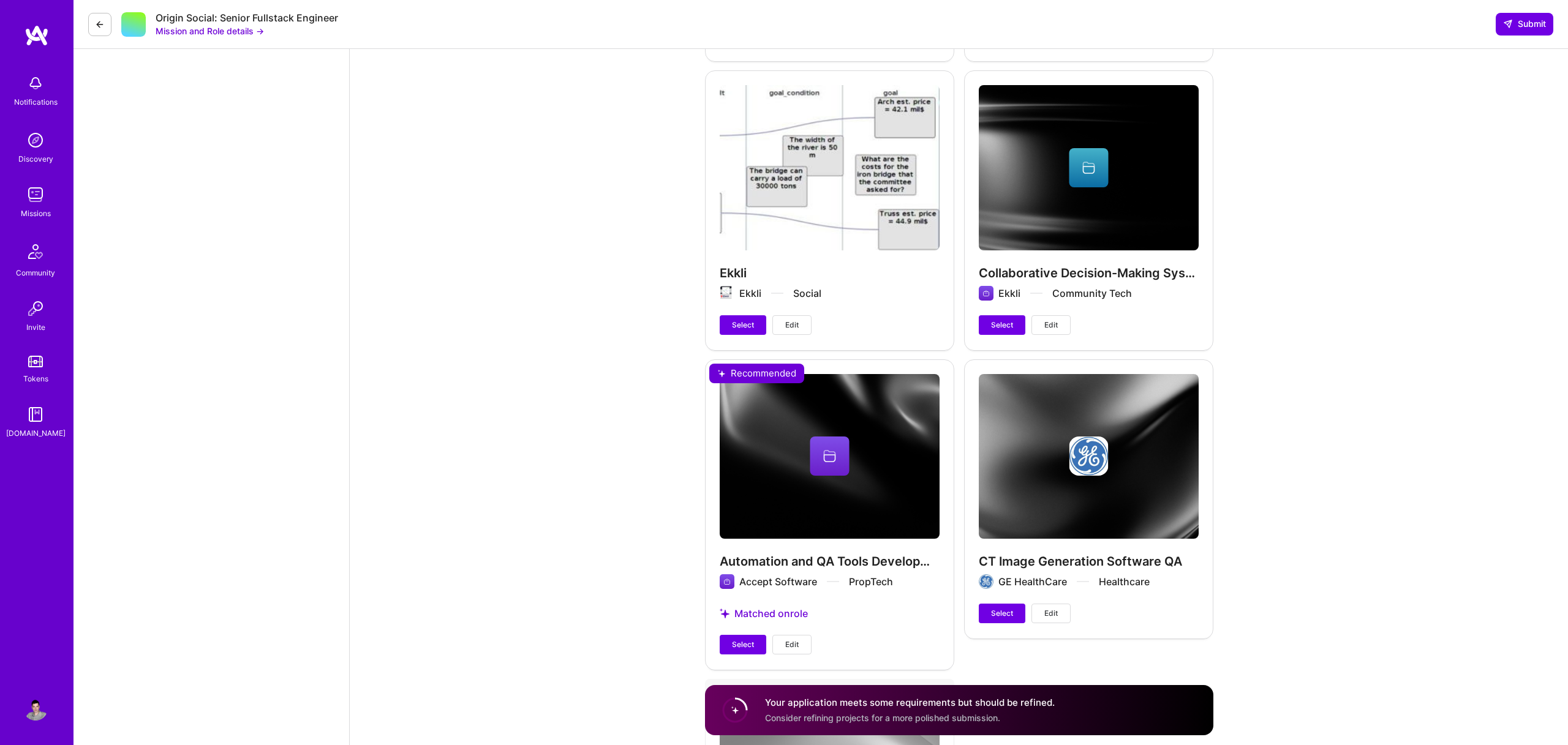
scroll to position [4346, 0]
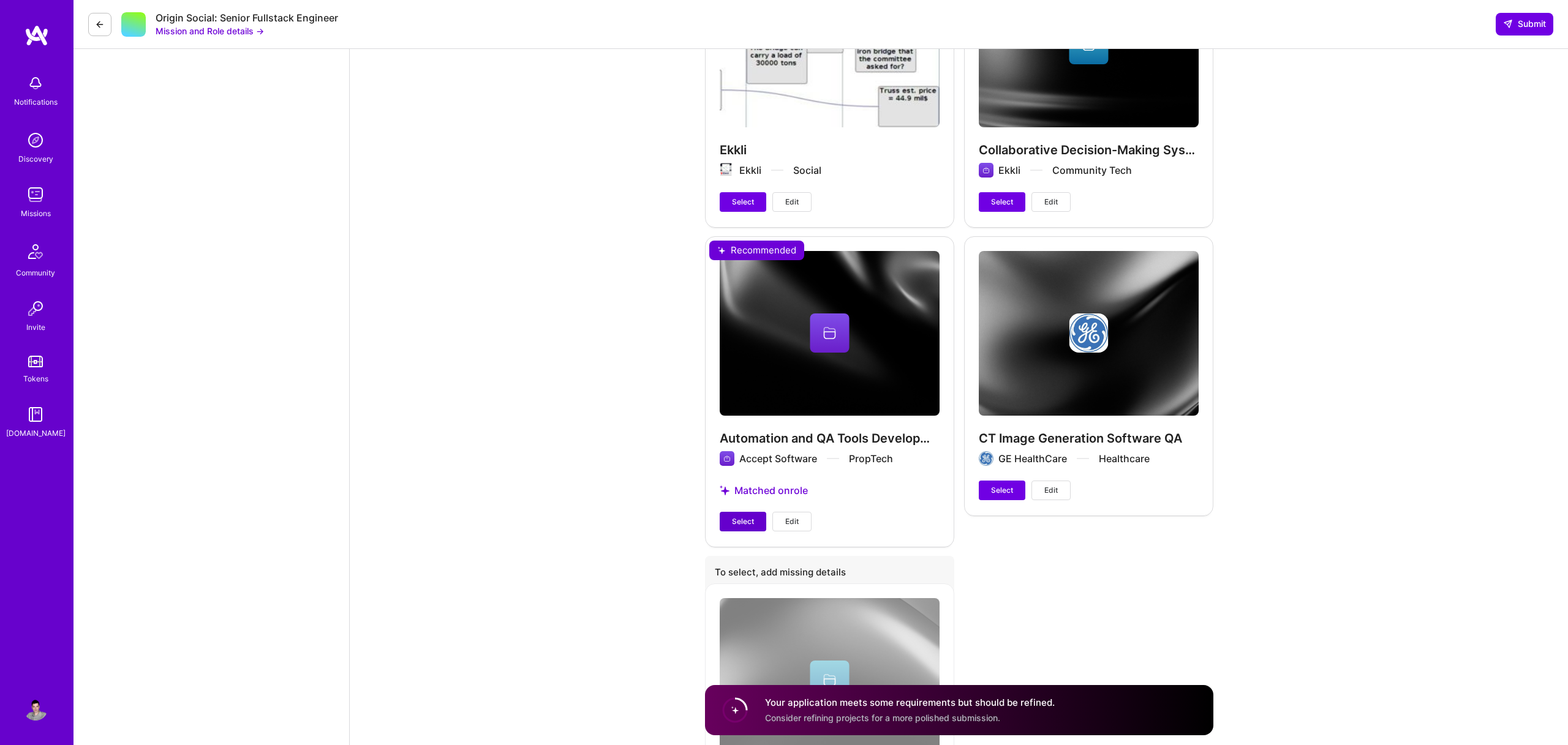
click at [743, 517] on span "Select" at bounding box center [743, 522] width 22 height 11
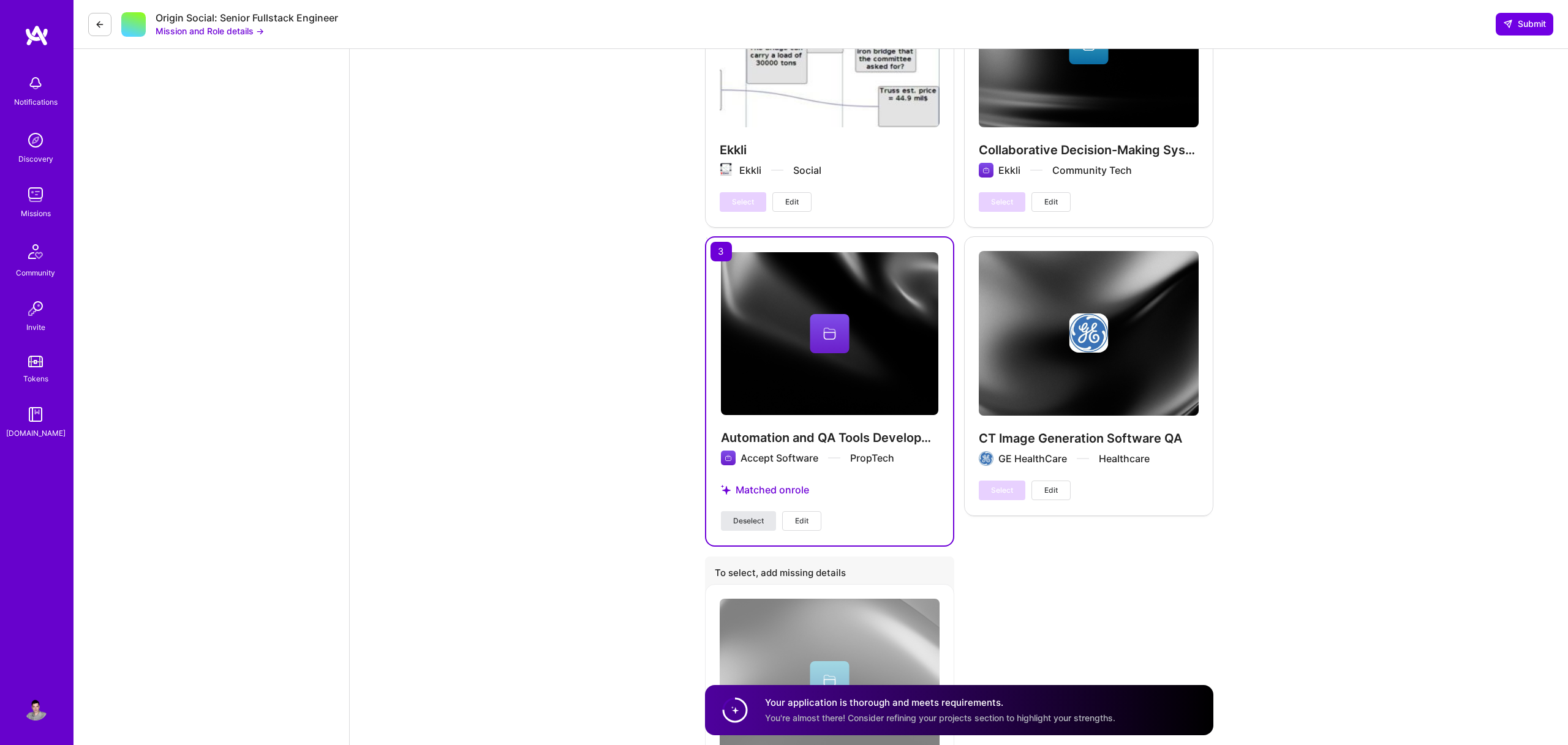
click at [743, 516] on span "Deselect" at bounding box center [748, 521] width 31 height 11
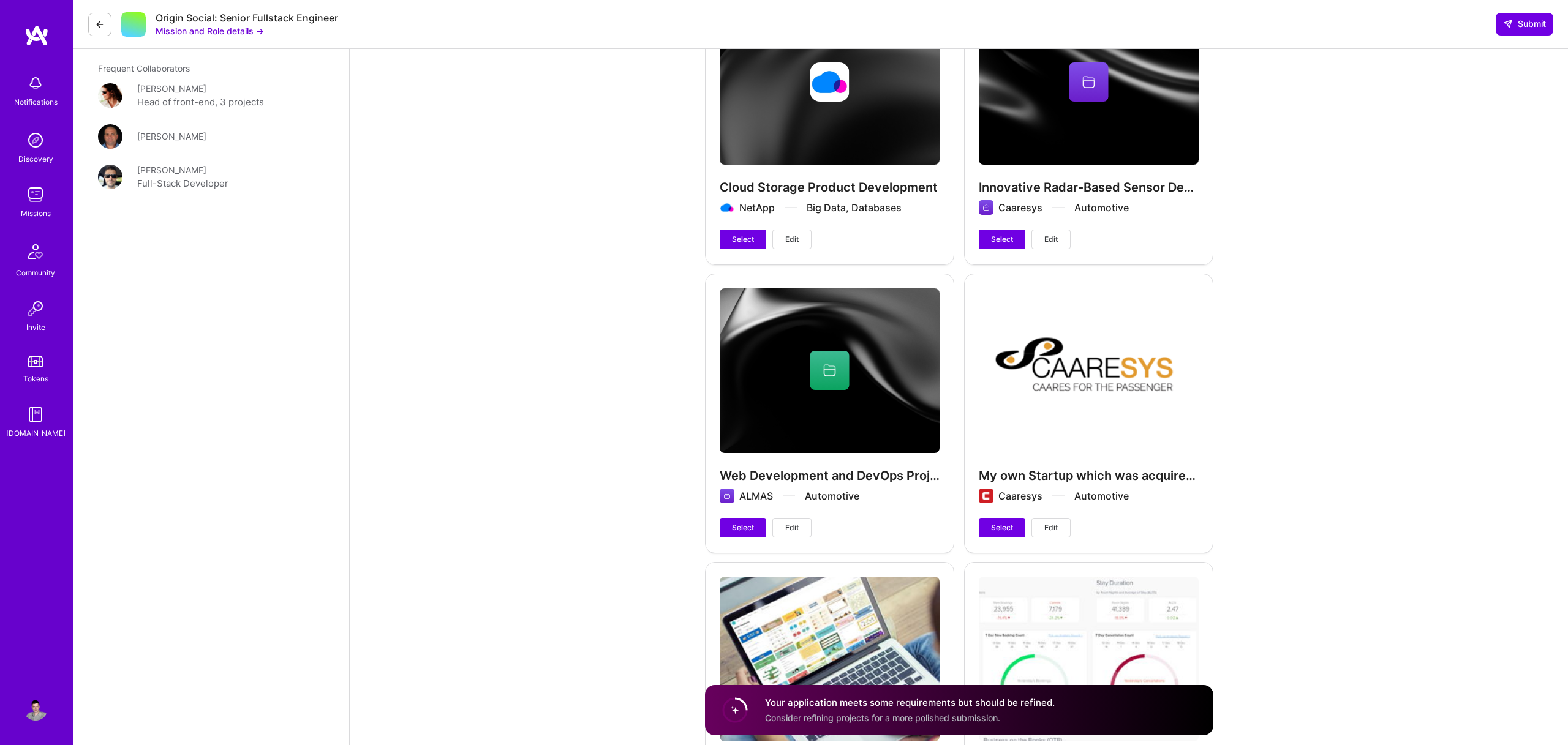
scroll to position [2234, 0]
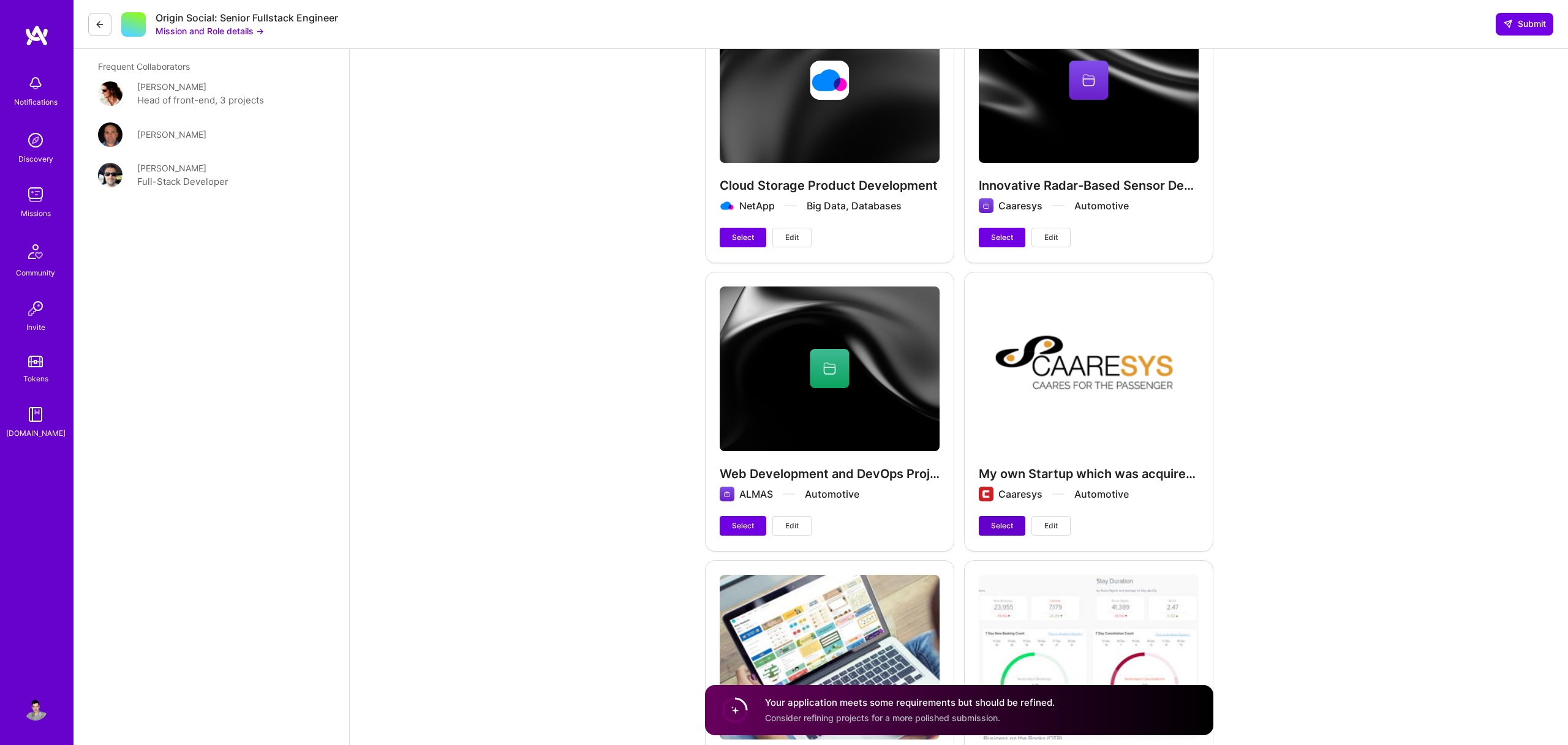
click at [991, 530] on span "Select" at bounding box center [1003, 526] width 22 height 11
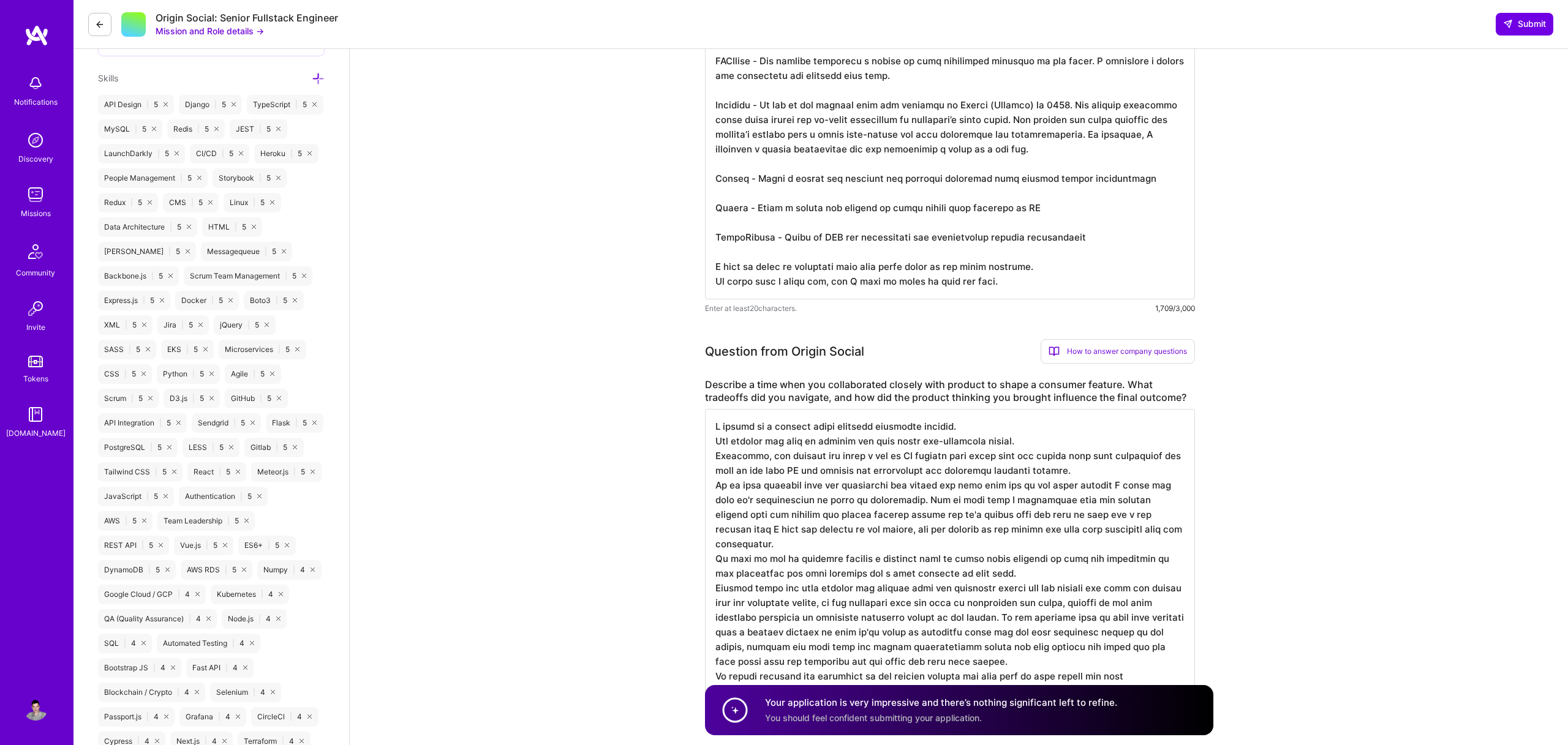
scroll to position [699, 0]
click at [1516, 26] on span "Submit" at bounding box center [1525, 23] width 43 height 12
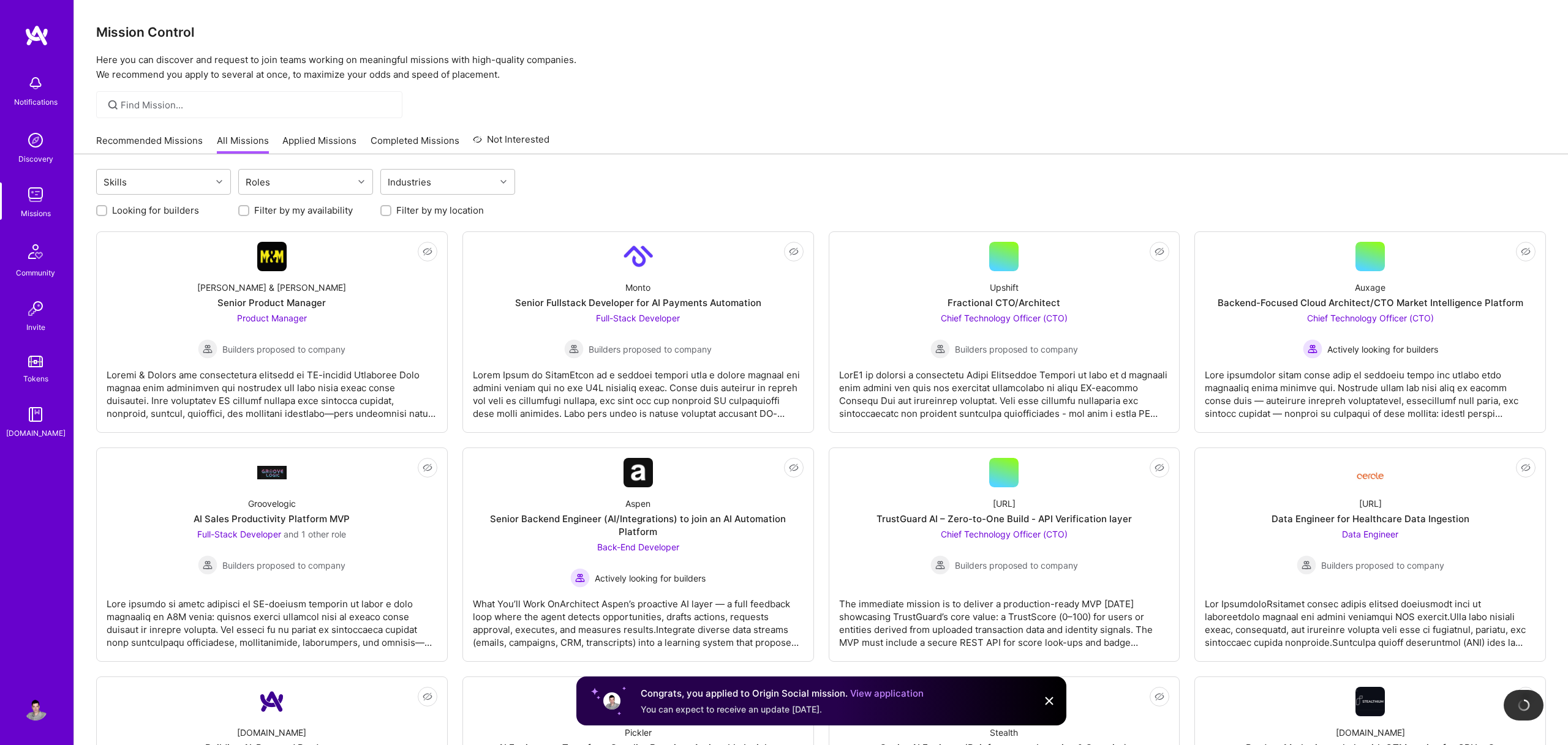
click at [325, 144] on link "Applied Missions" at bounding box center [319, 144] width 74 height 21
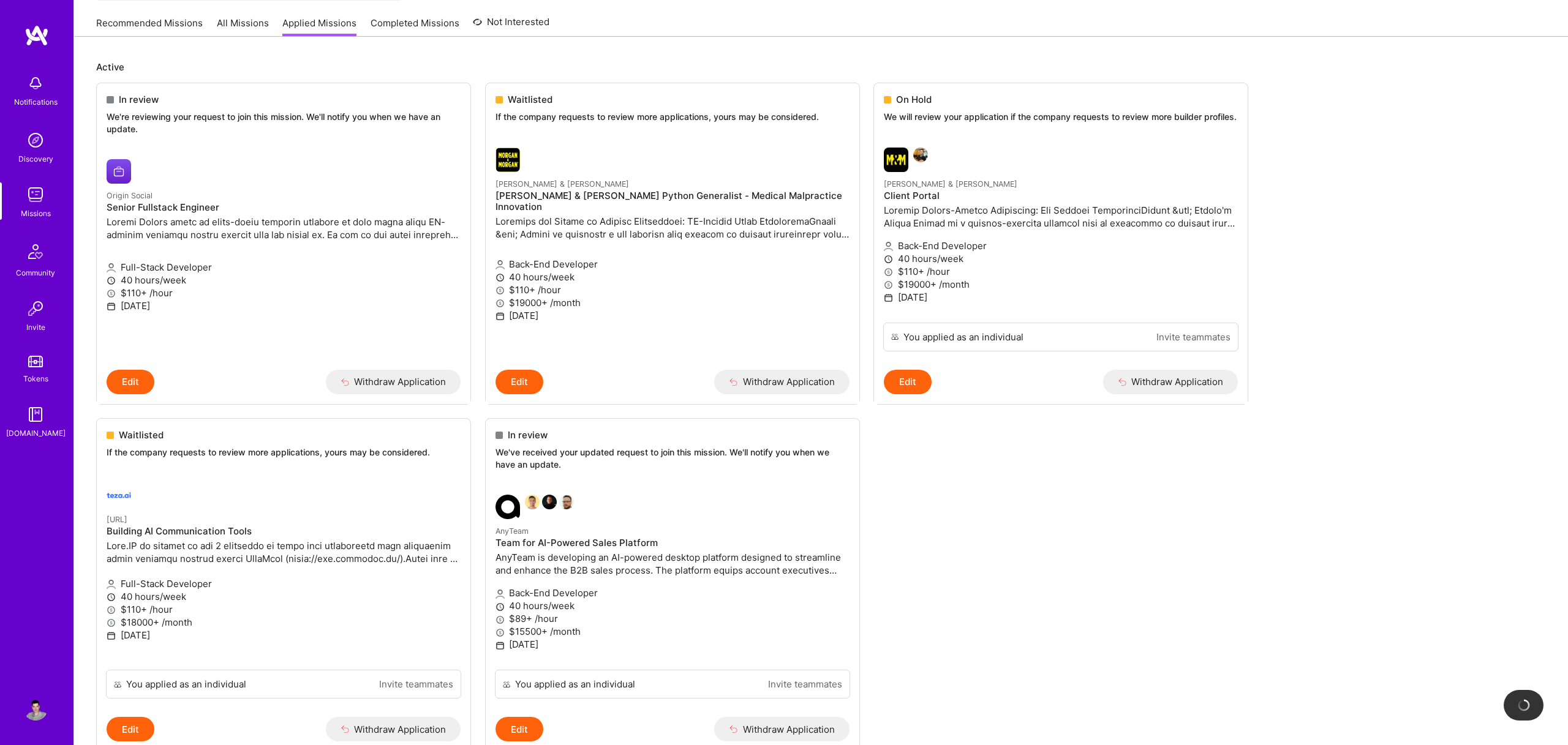
scroll to position [139, 0]
